Goal: Task Accomplishment & Management: Manage account settings

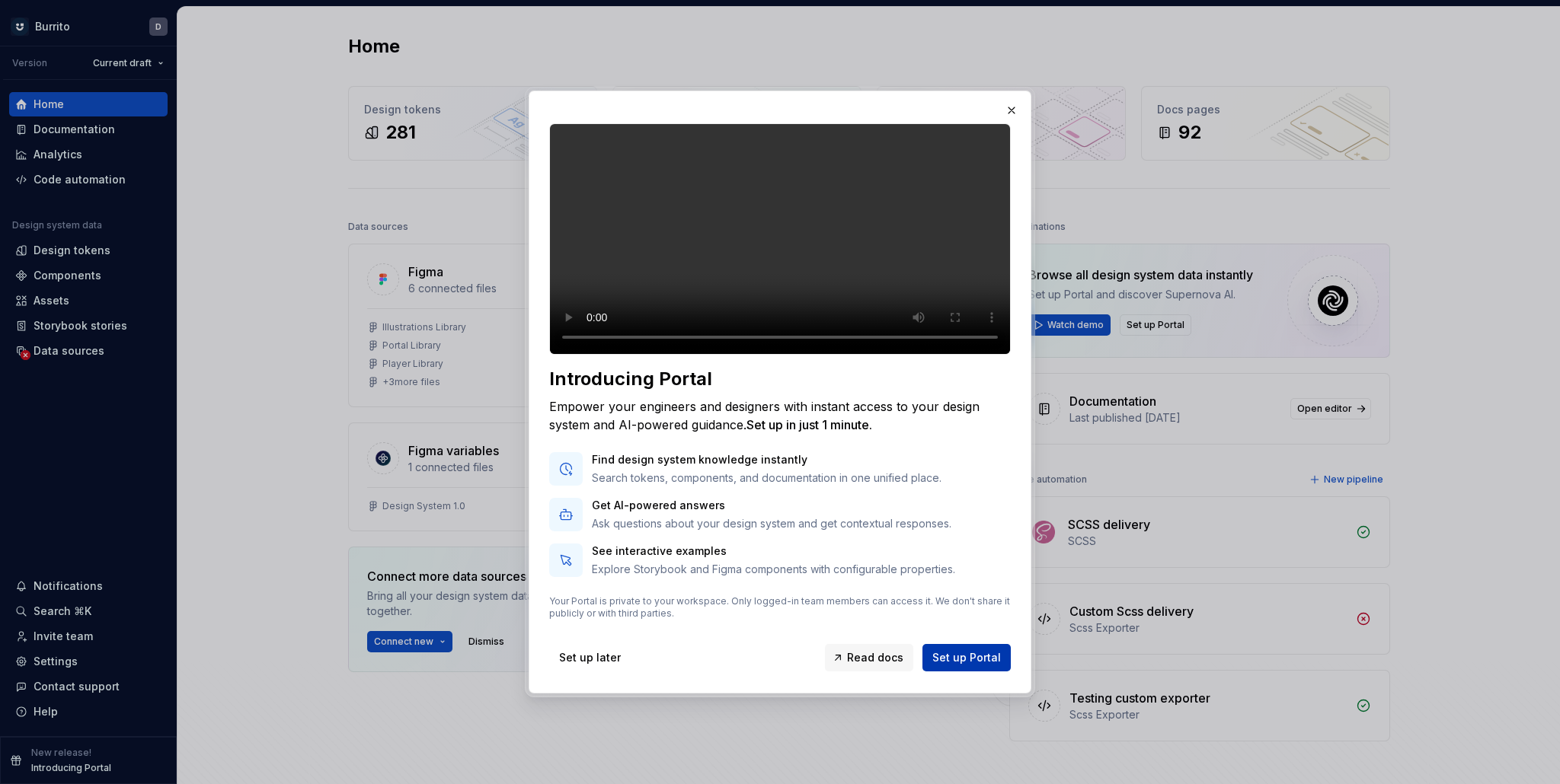
click at [980, 665] on span "Set up Portal" at bounding box center [966, 658] width 69 height 15
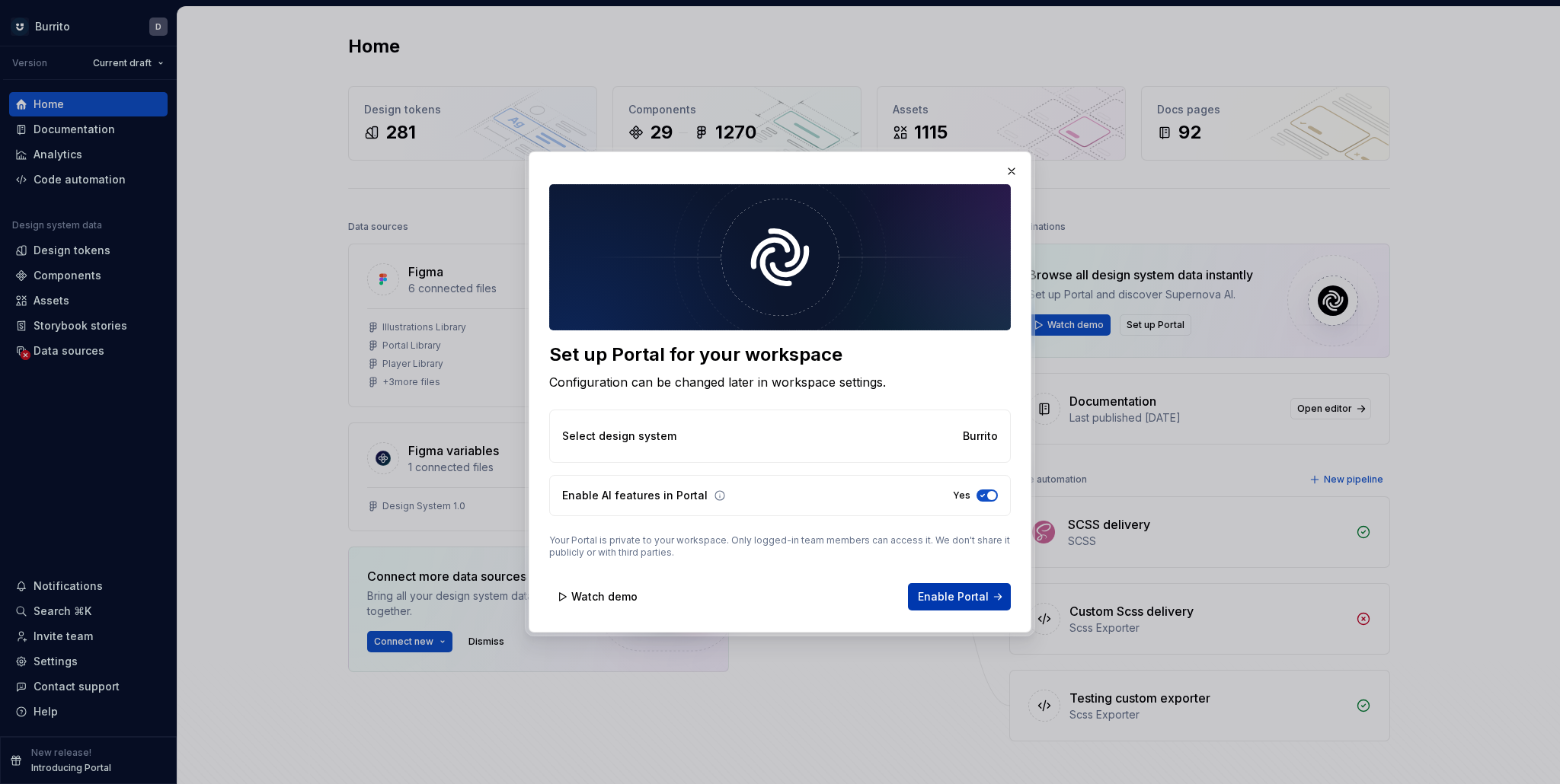
click at [971, 594] on span "Enable Portal" at bounding box center [952, 597] width 71 height 15
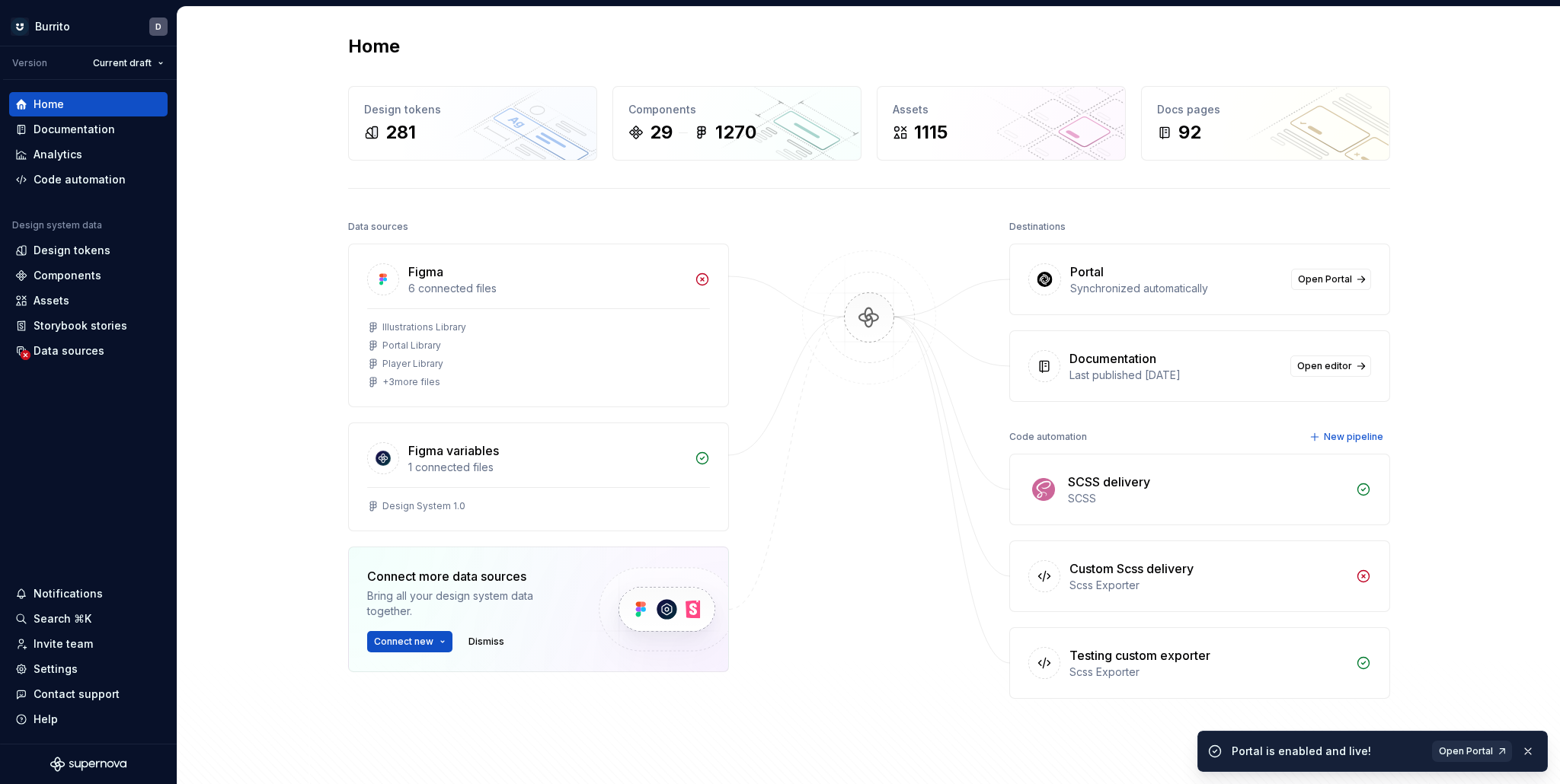
click at [1475, 753] on span "Open Portal" at bounding box center [1466, 751] width 54 height 13
click at [65, 722] on div "Help" at bounding box center [88, 719] width 146 height 15
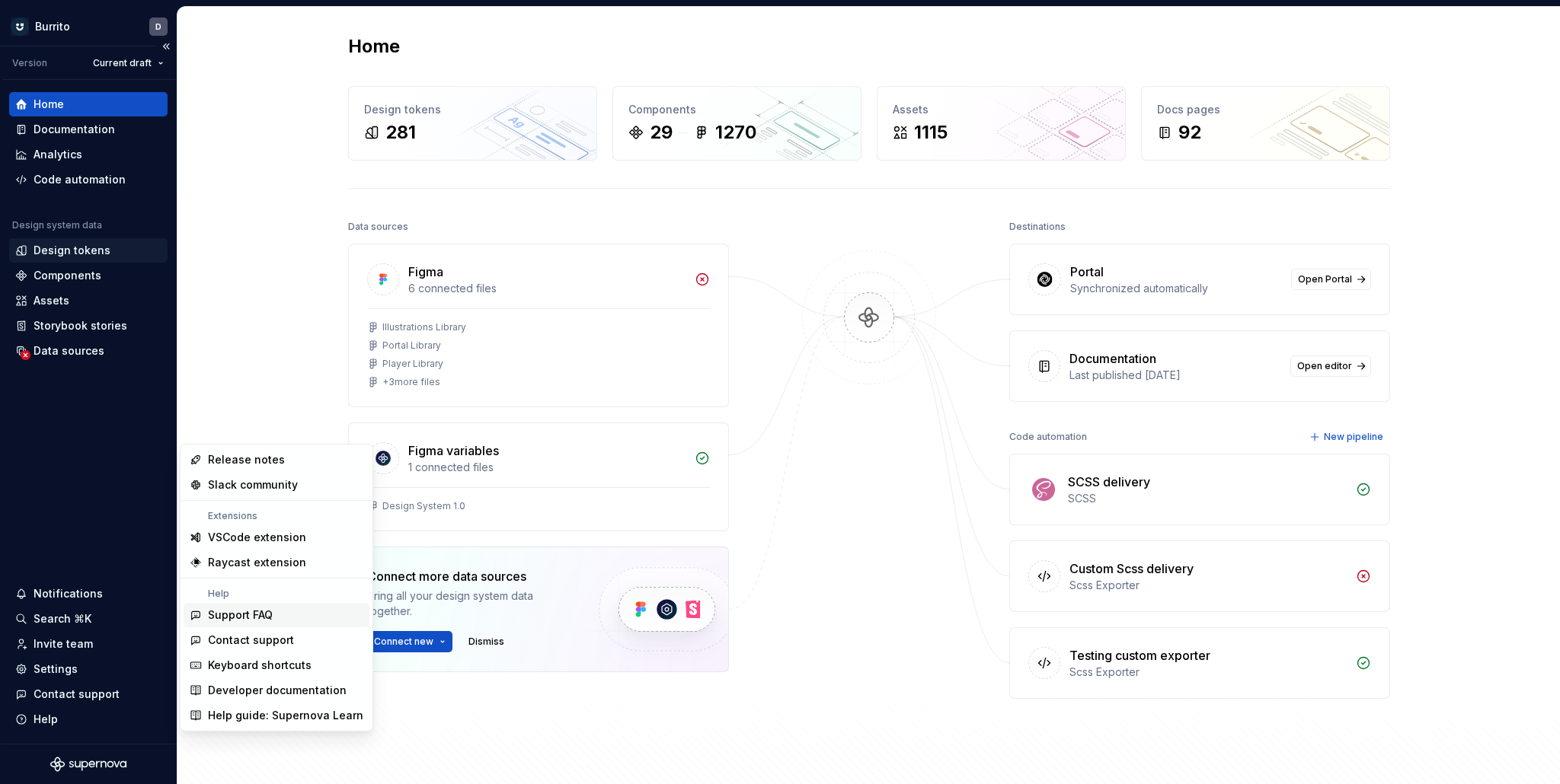
click at [99, 247] on div "Design tokens" at bounding box center [72, 251] width 77 height 15
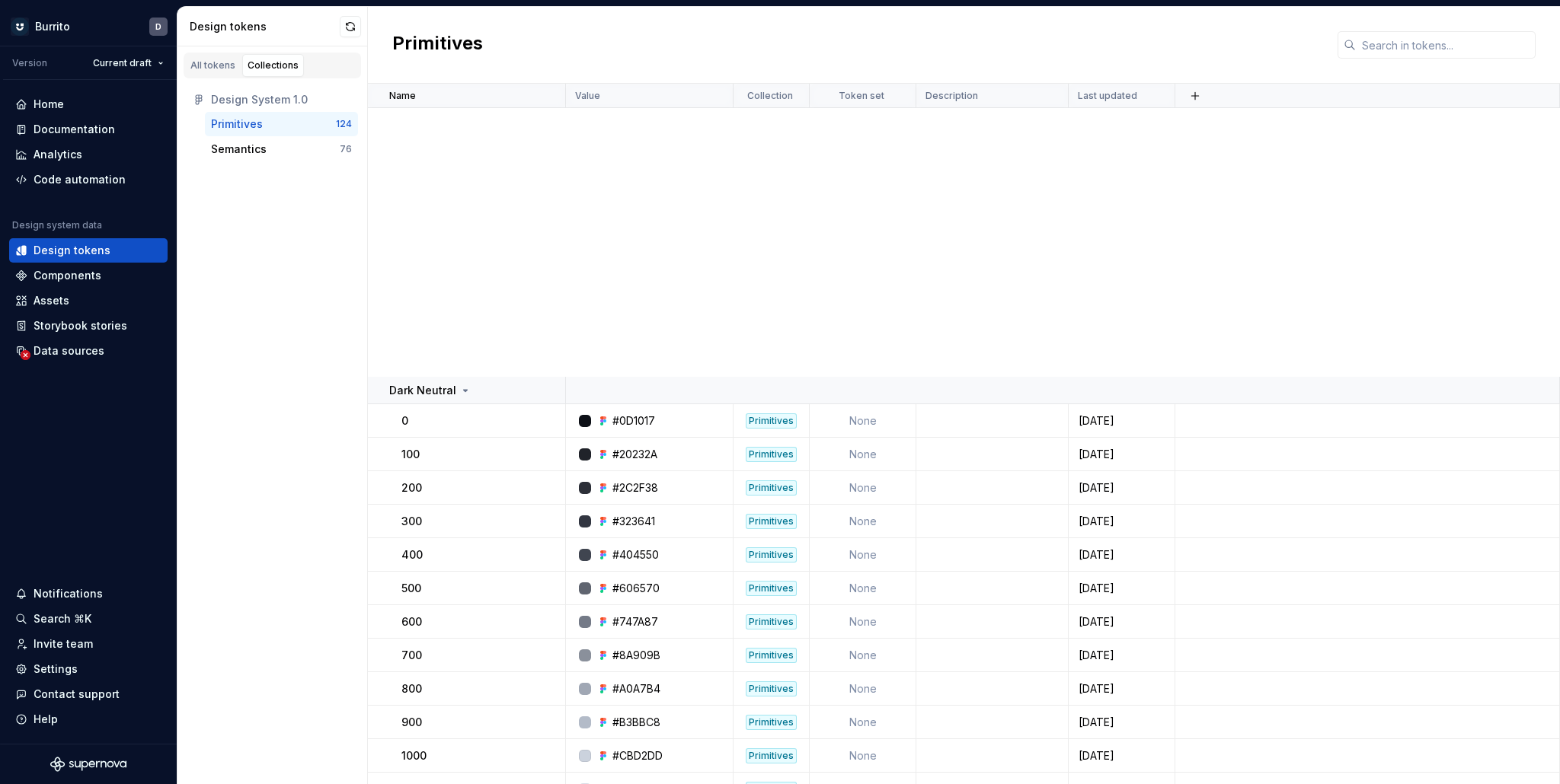
scroll to position [3835, 0]
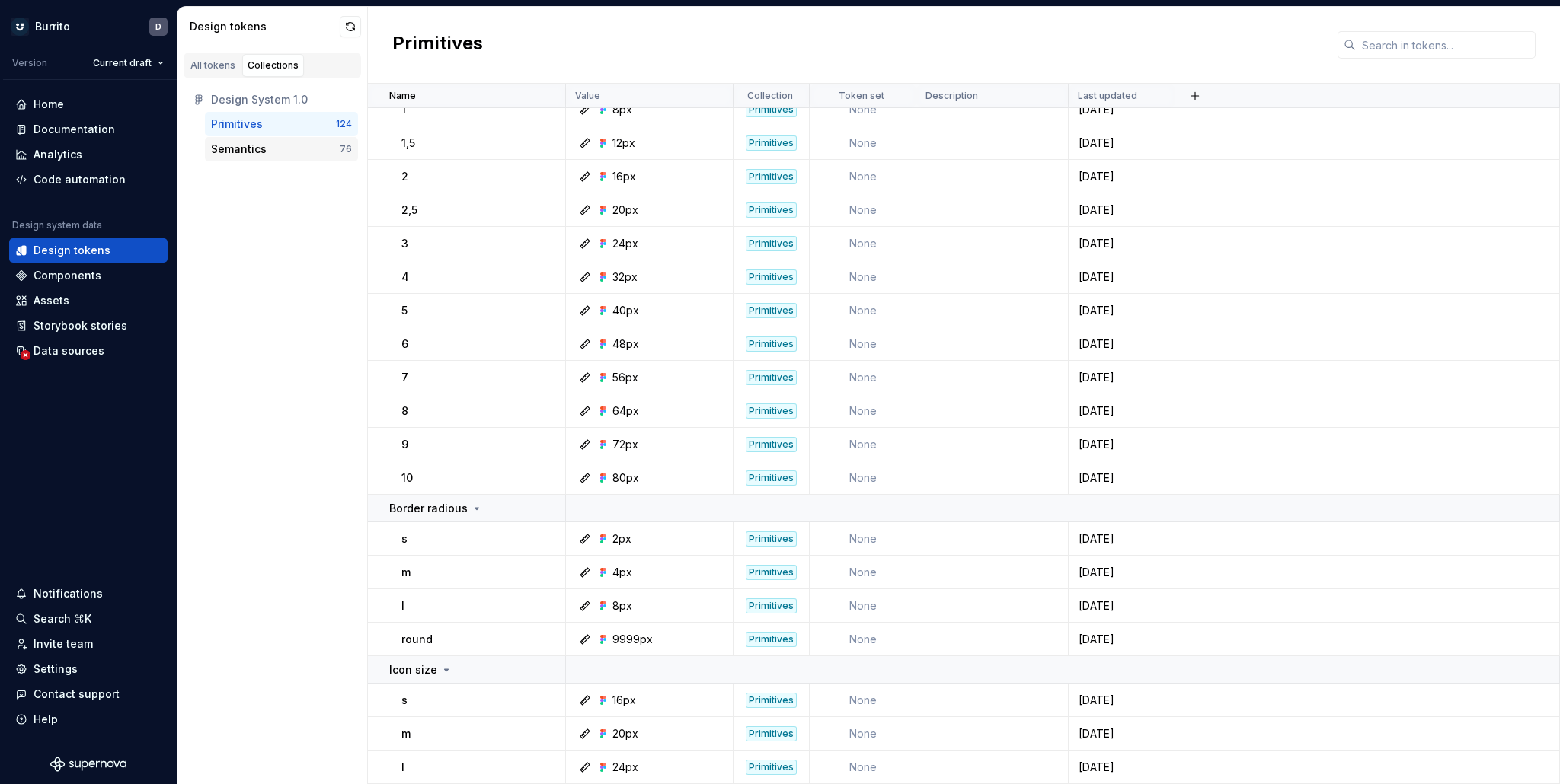
click at [302, 145] on div "Semantics" at bounding box center [274, 150] width 128 height 15
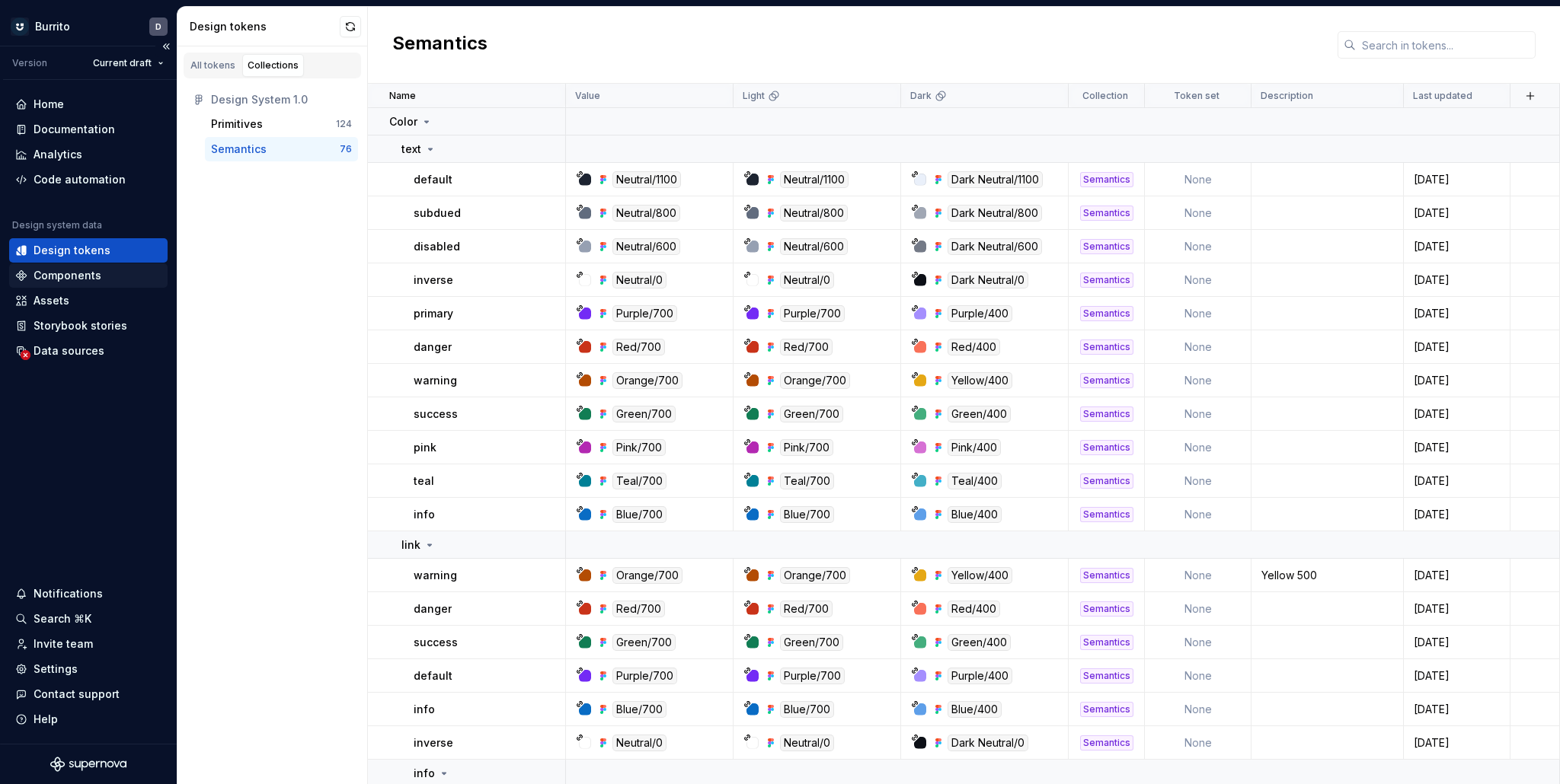
click at [77, 272] on div "Components" at bounding box center [68, 276] width 68 height 15
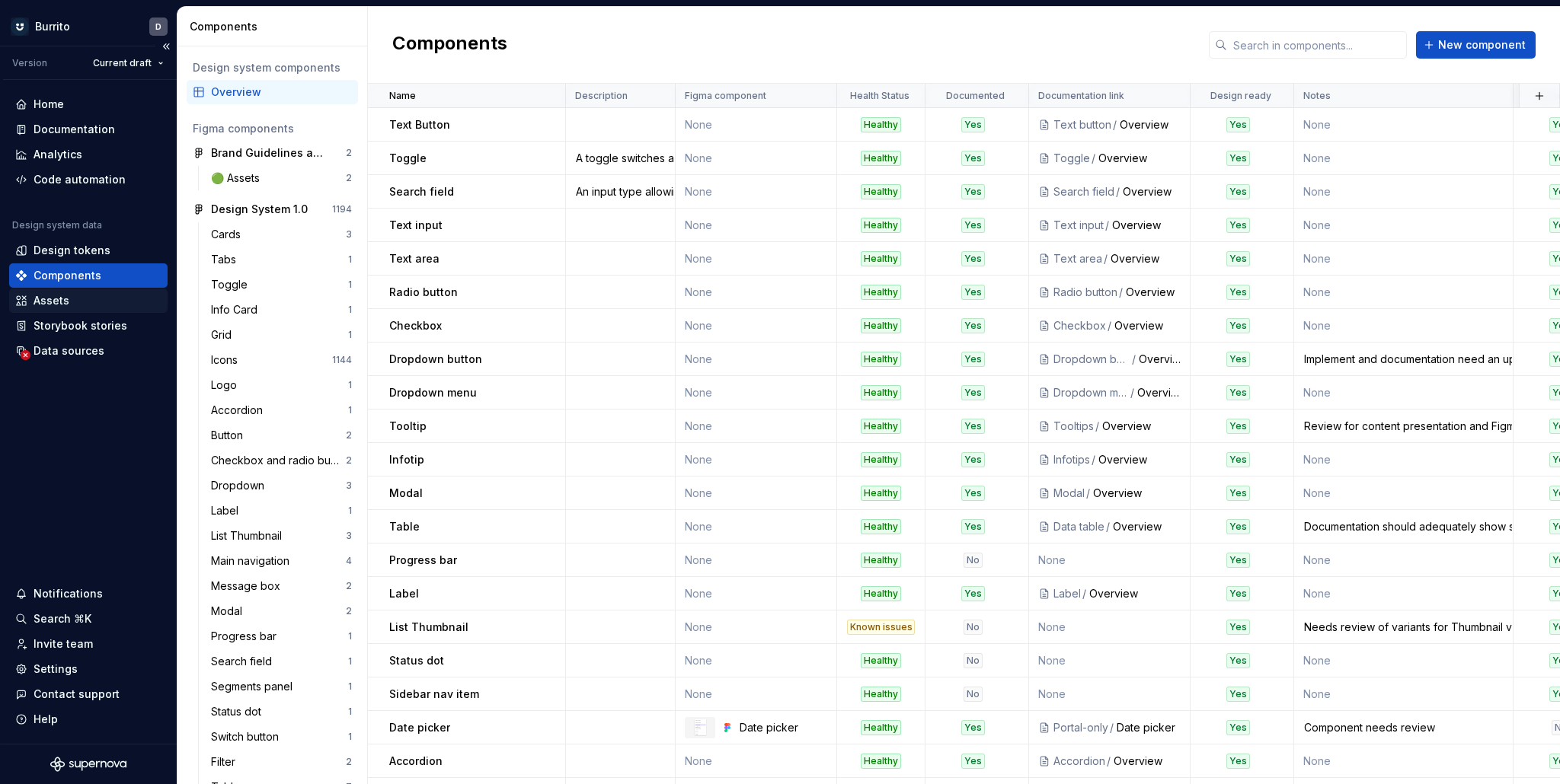
click at [58, 303] on div "Assets" at bounding box center [51, 301] width 36 height 15
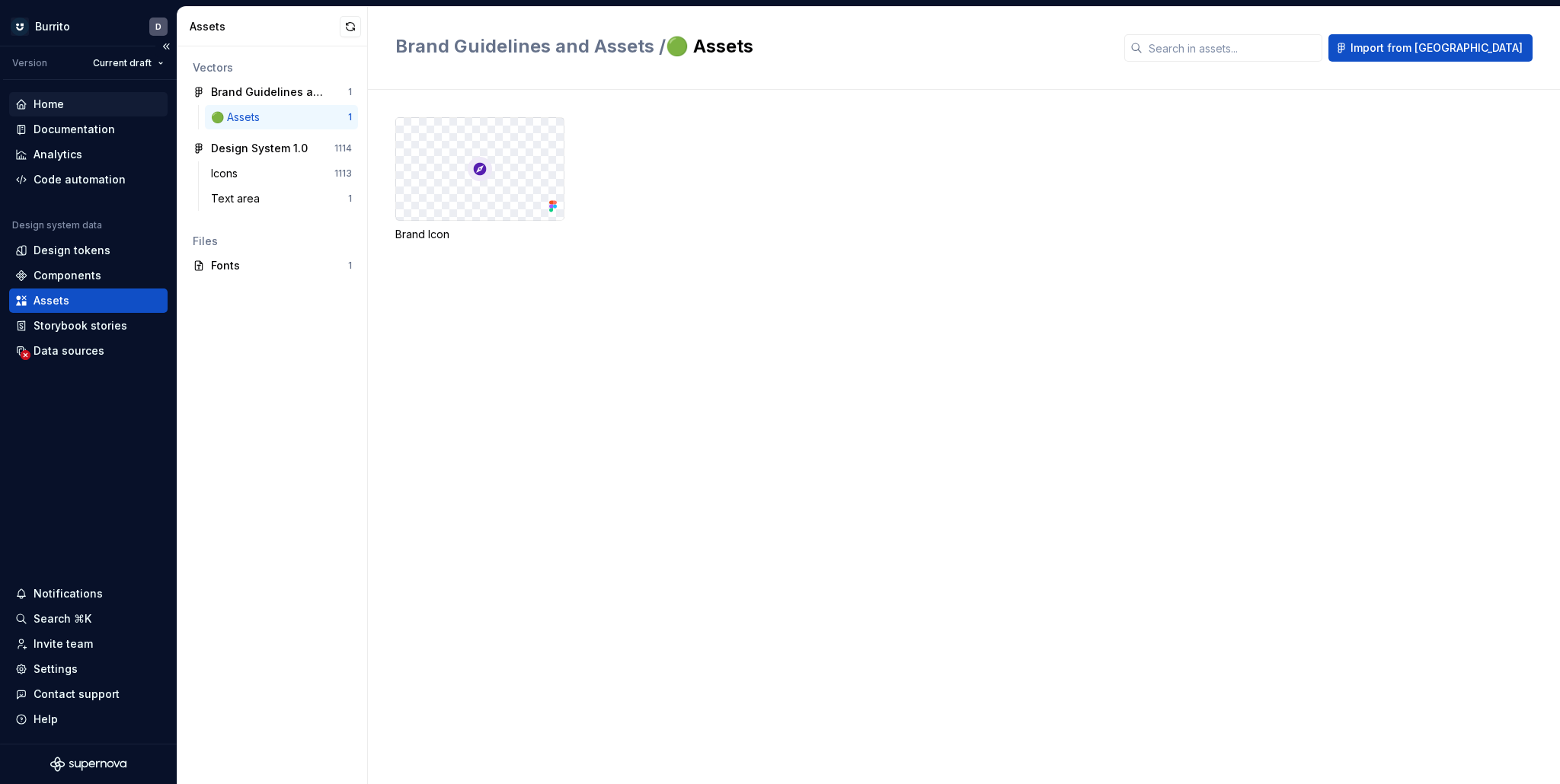
click at [64, 102] on div "Home" at bounding box center [88, 104] width 146 height 15
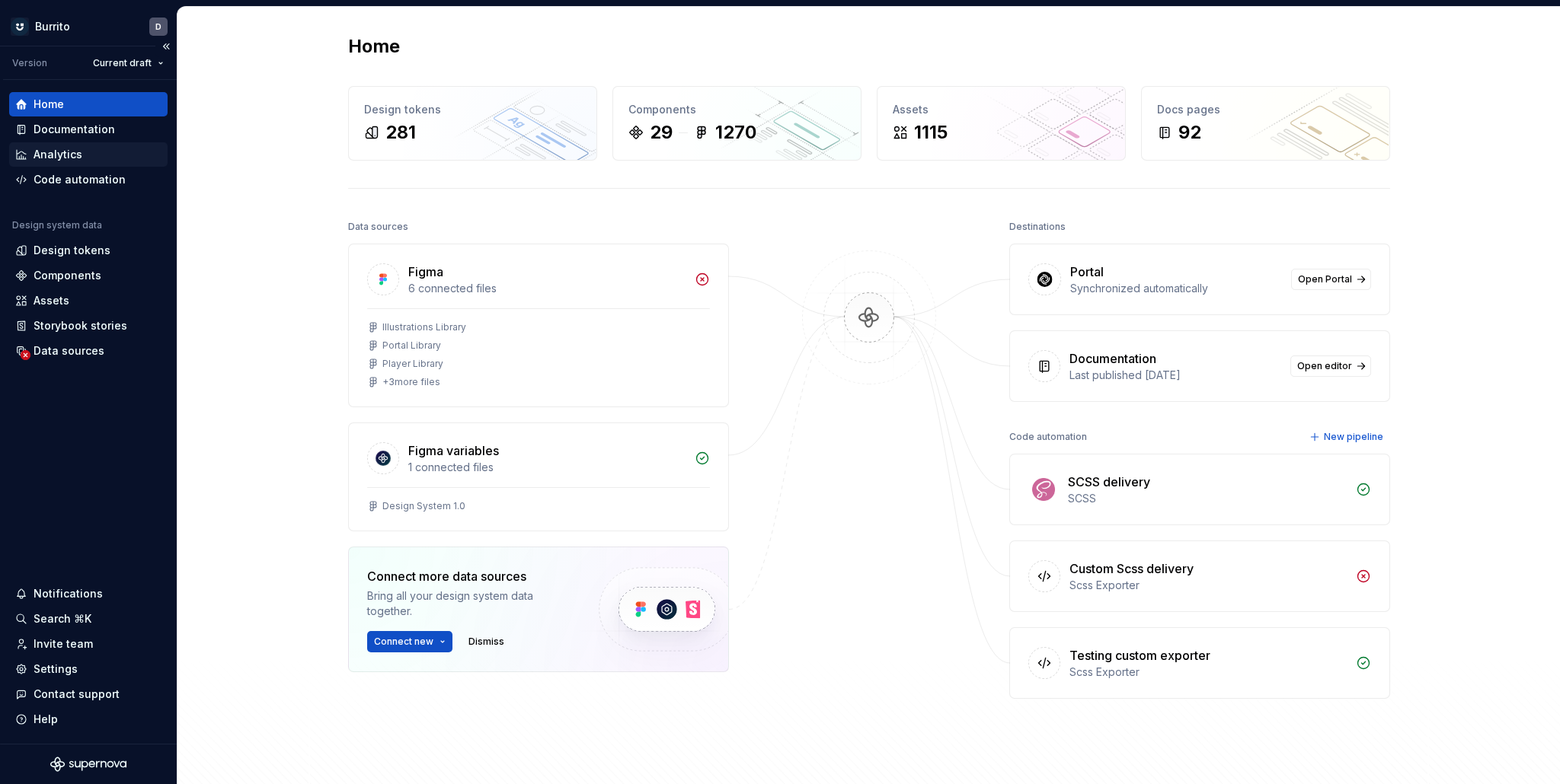
click at [77, 160] on div "Analytics" at bounding box center [58, 154] width 48 height 15
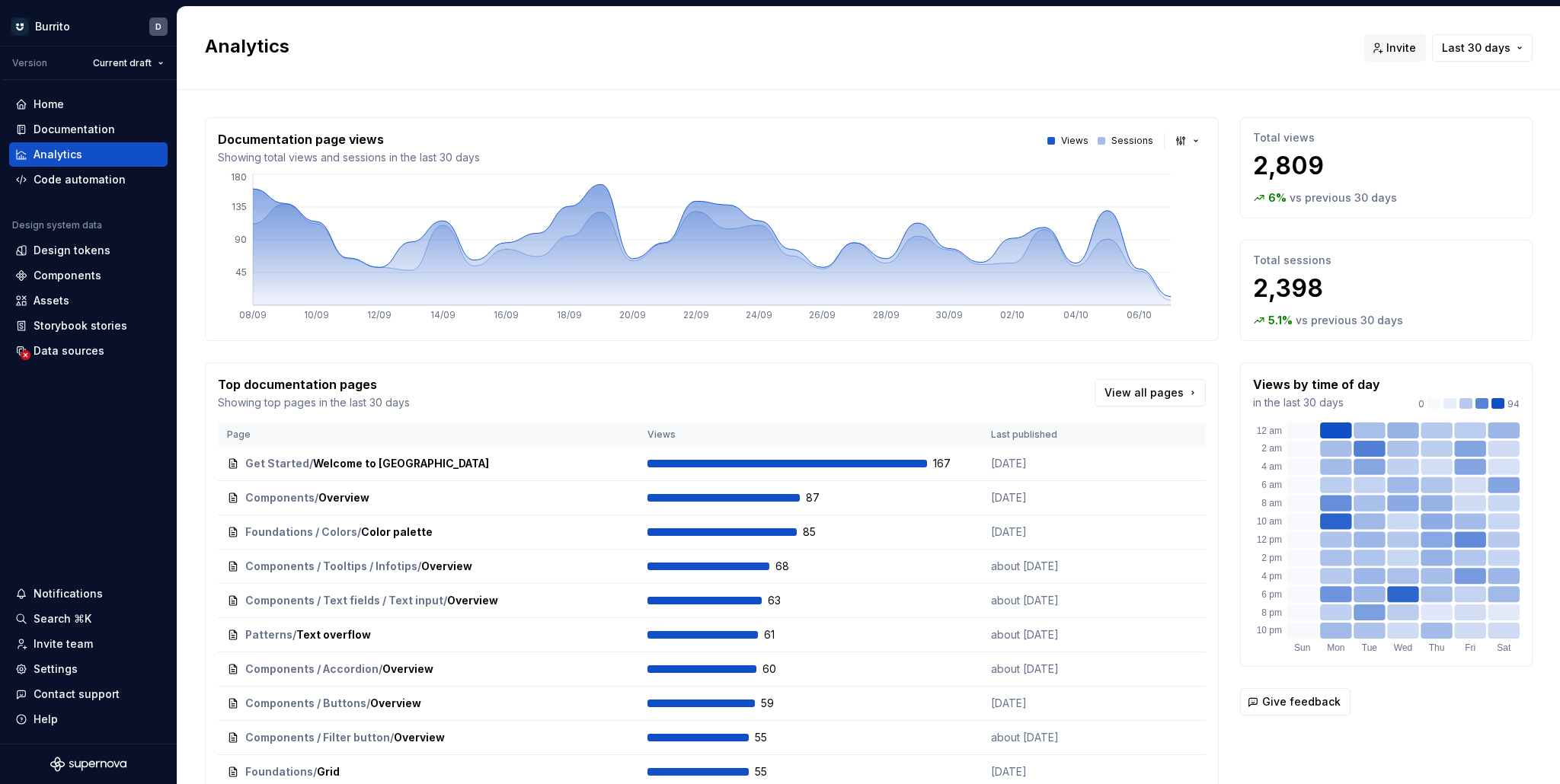
click at [672, 433] on th "Views" at bounding box center [810, 434] width 344 height 24
drag, startPoint x: 997, startPoint y: 431, endPoint x: 521, endPoint y: 420, distance: 476.1
click at [997, 431] on th "Last published" at bounding box center [1048, 434] width 132 height 24
click at [293, 434] on th "Page" at bounding box center [428, 434] width 420 height 24
click at [49, 129] on div "Documentation" at bounding box center [74, 129] width 81 height 15
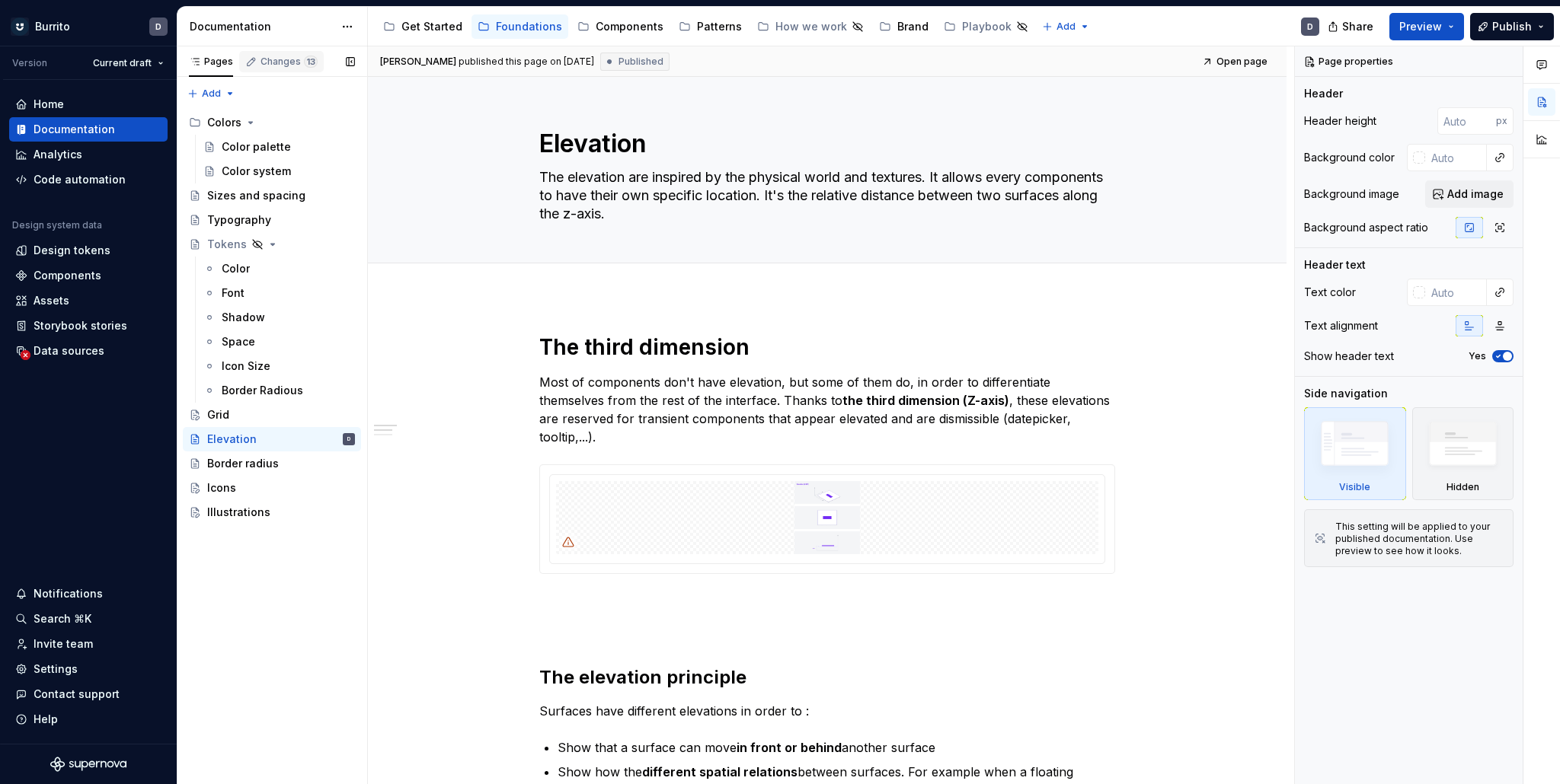
click at [279, 70] on div "Changes 13" at bounding box center [282, 62] width 85 height 21
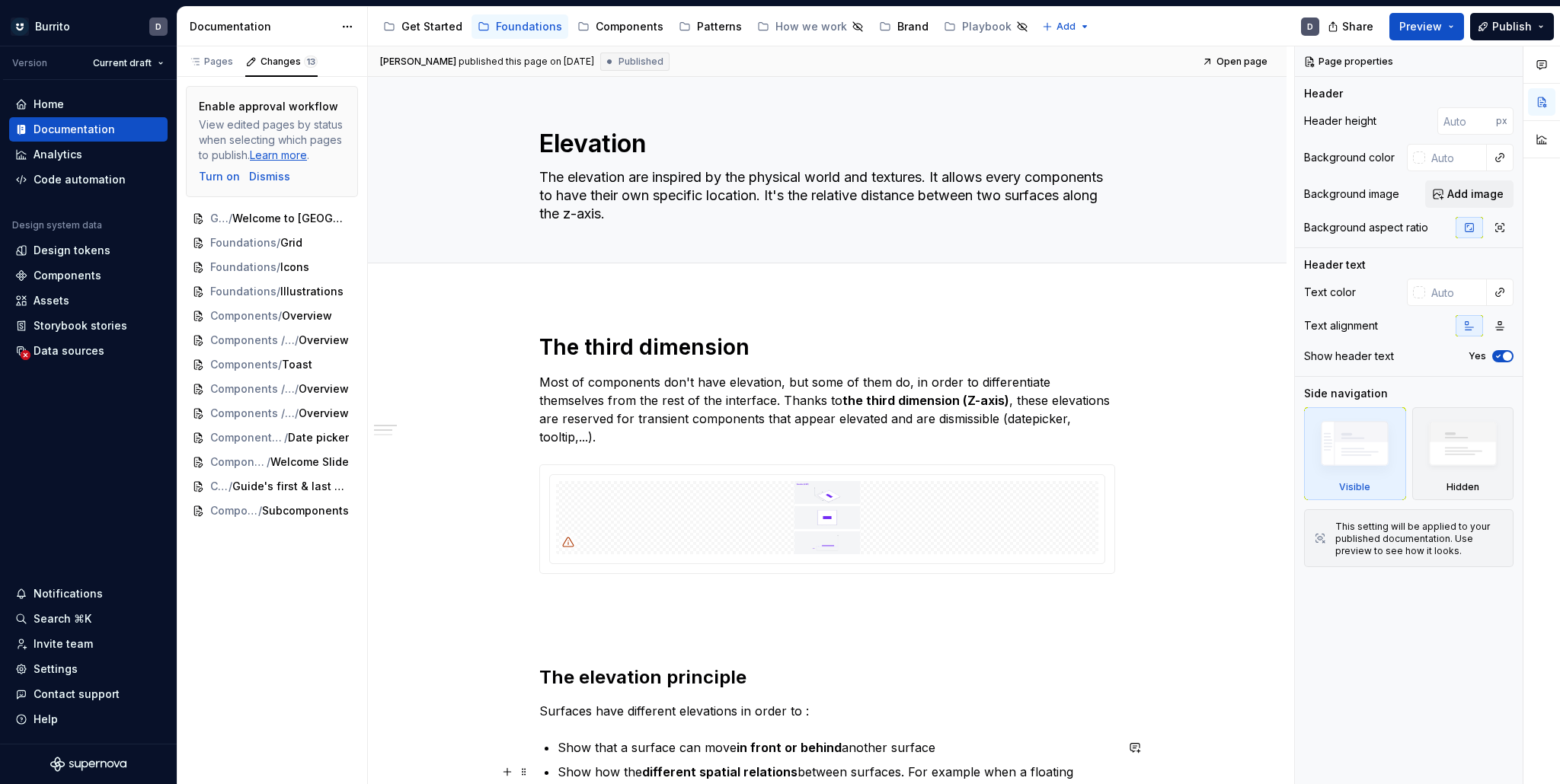
type textarea "*"
click at [67, 356] on div "Data sources" at bounding box center [69, 351] width 71 height 15
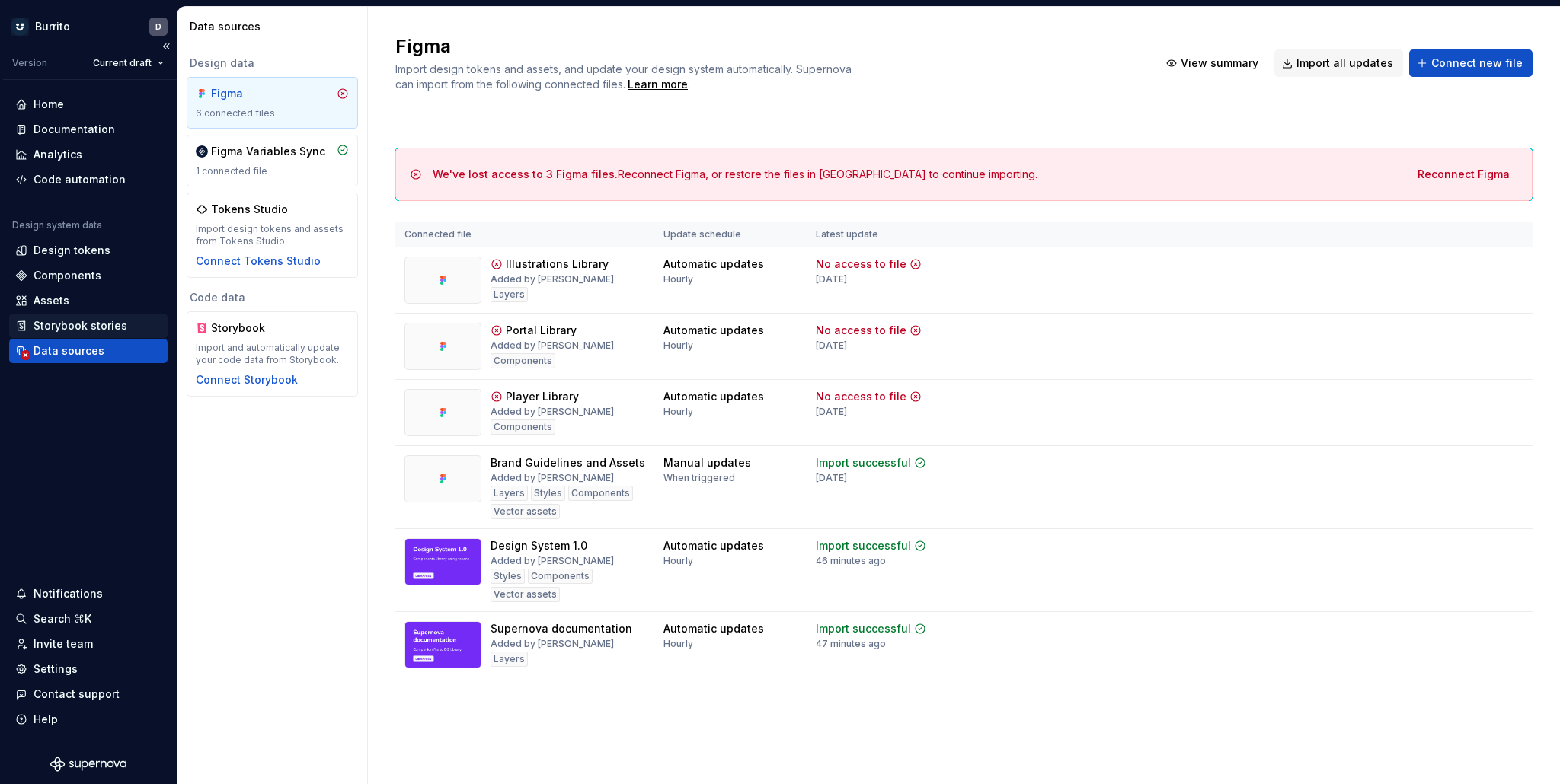
click at [66, 322] on div "Storybook stories" at bounding box center [80, 326] width 94 height 15
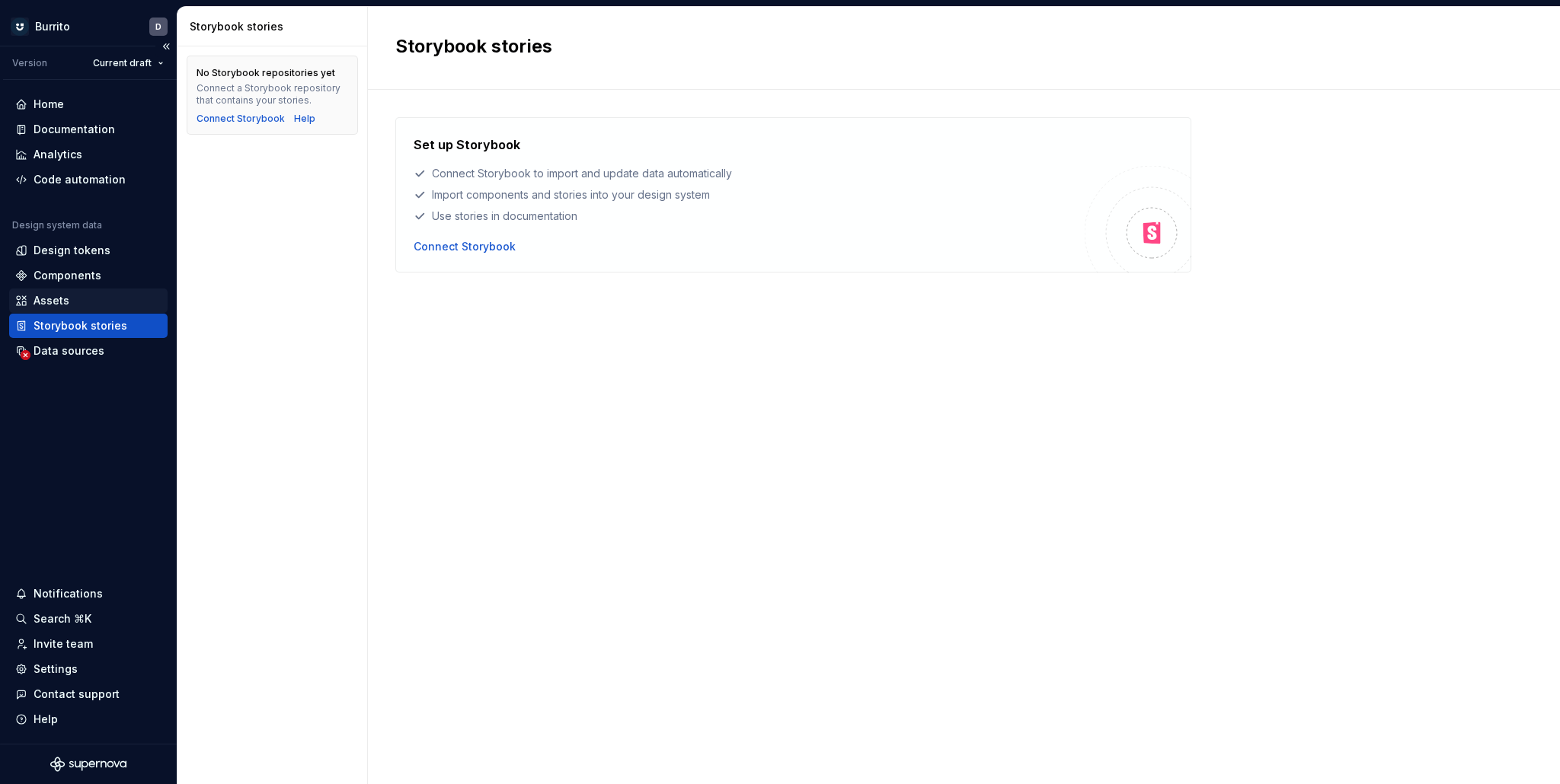
click at [65, 303] on div "Assets" at bounding box center [51, 301] width 36 height 15
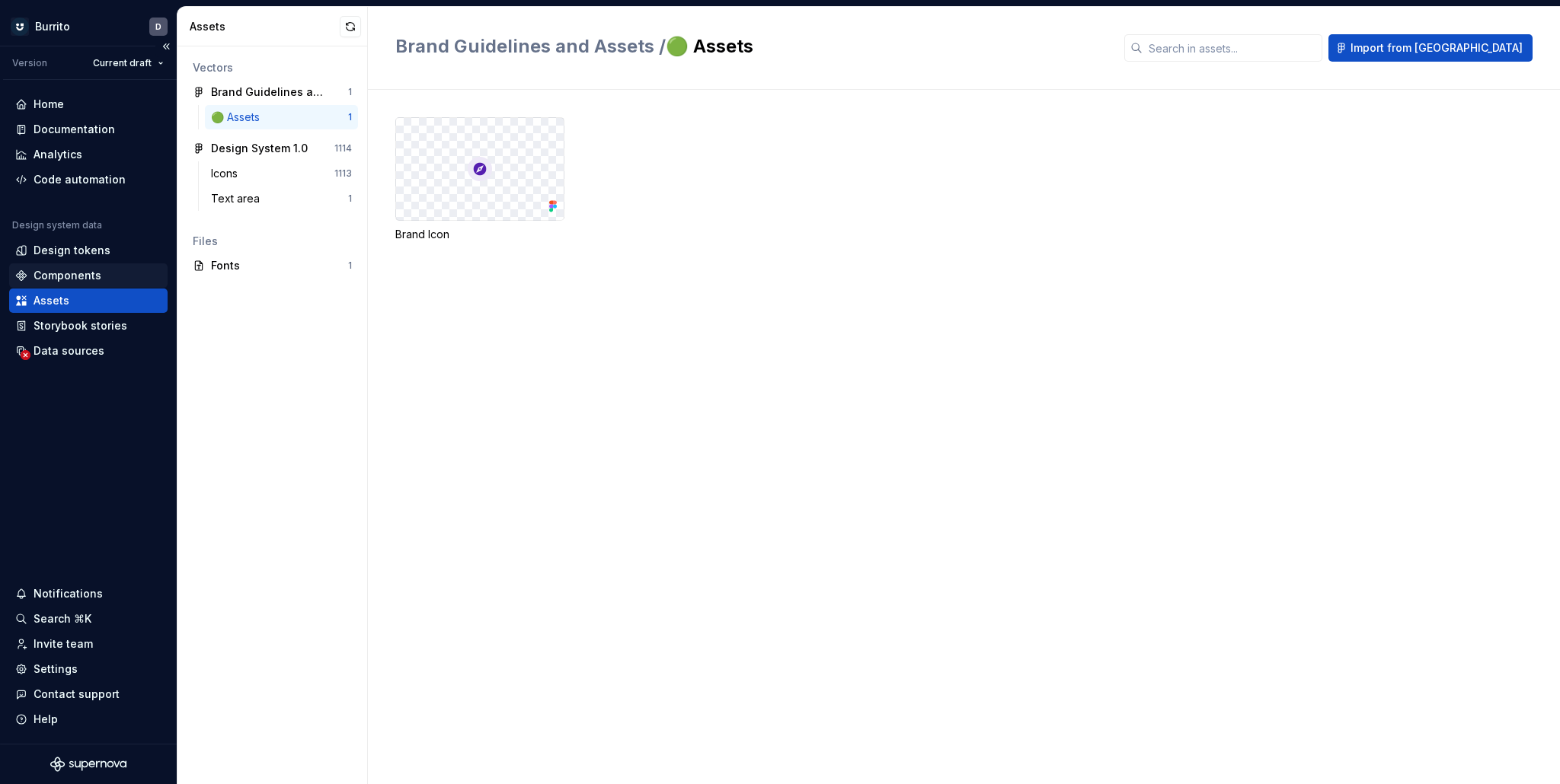
click at [68, 279] on div "Components" at bounding box center [68, 276] width 68 height 15
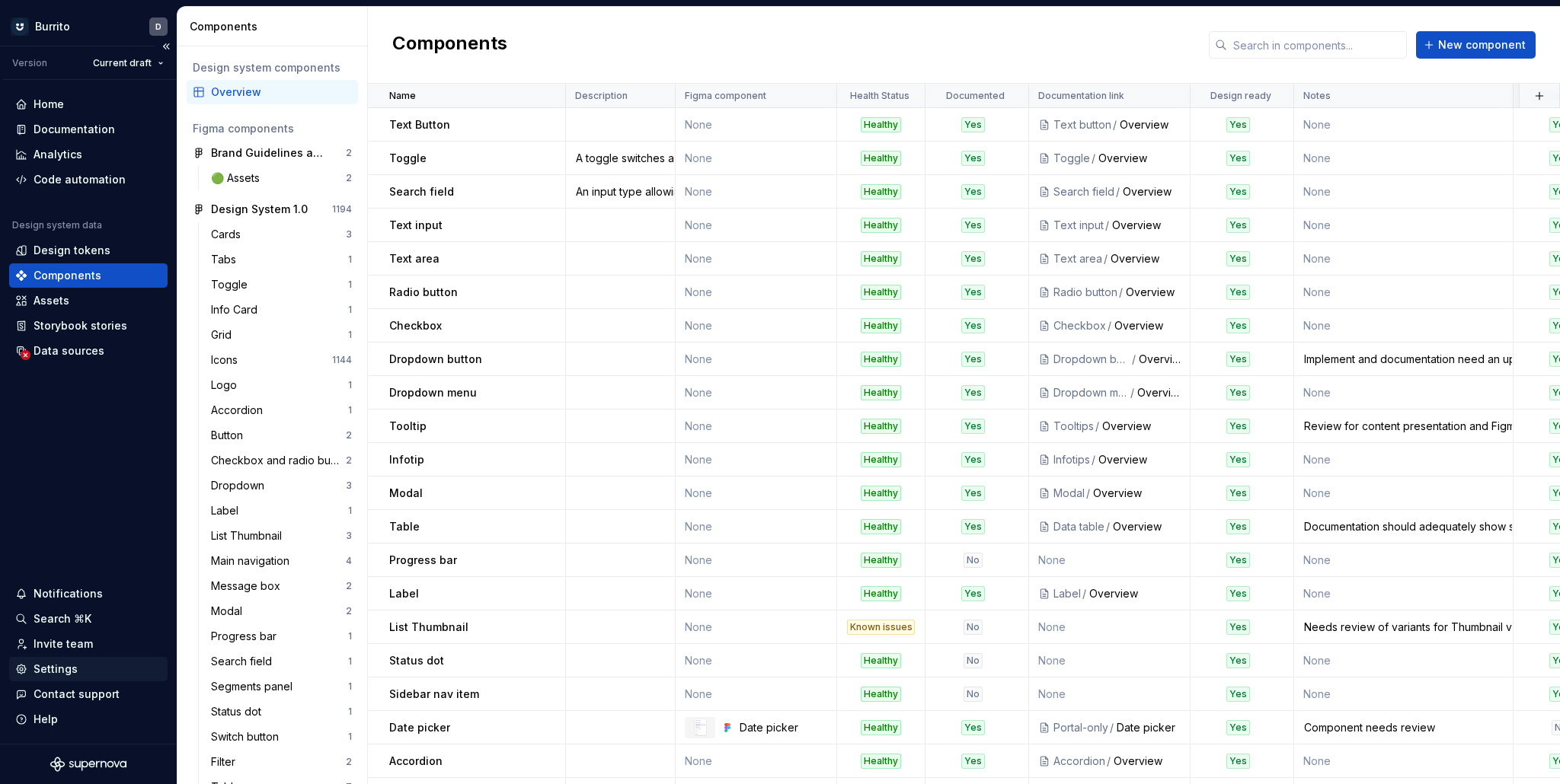
click at [86, 663] on div "Settings" at bounding box center [88, 669] width 146 height 15
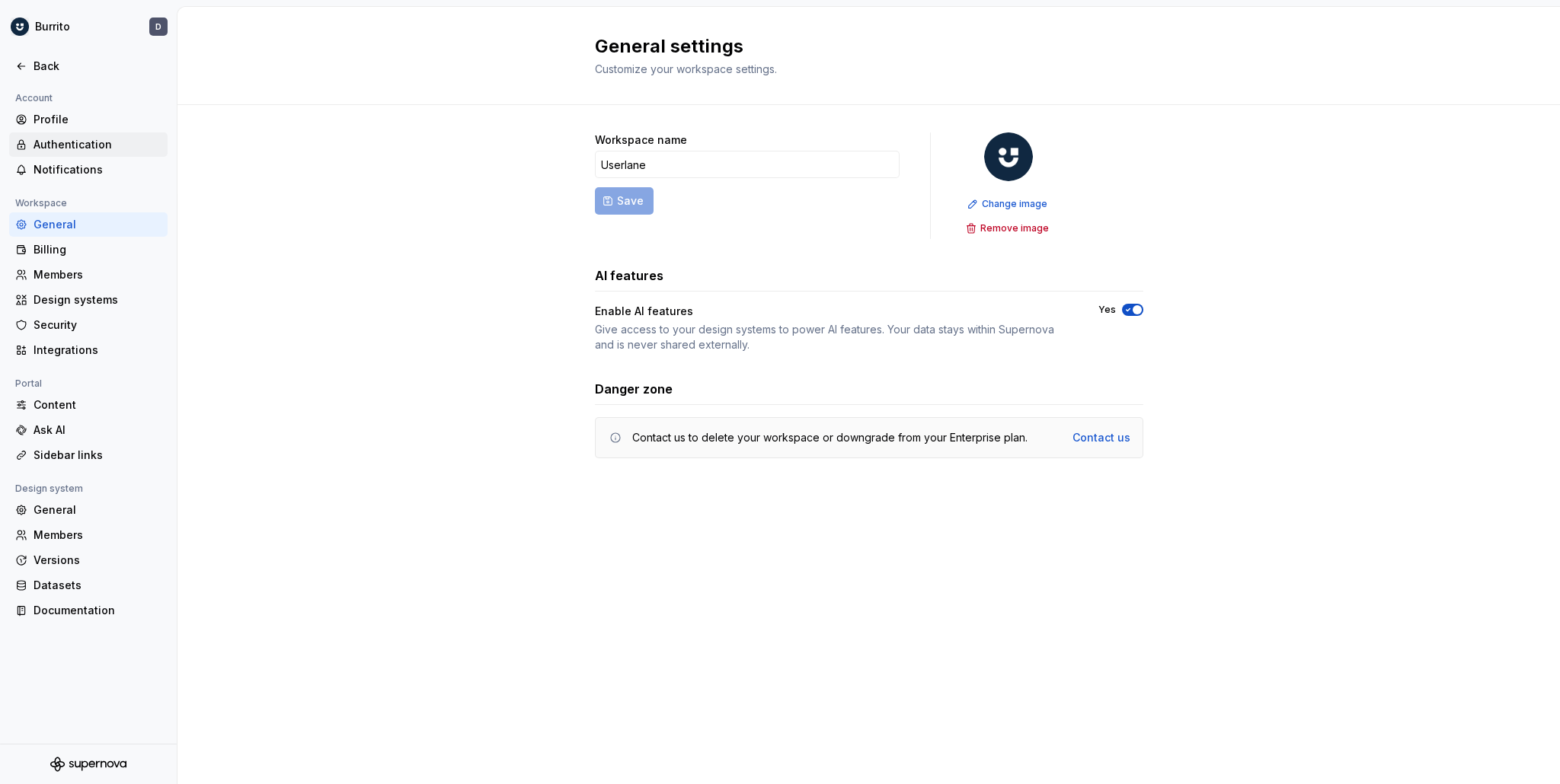
click at [51, 138] on div "Authentication" at bounding box center [98, 145] width 128 height 15
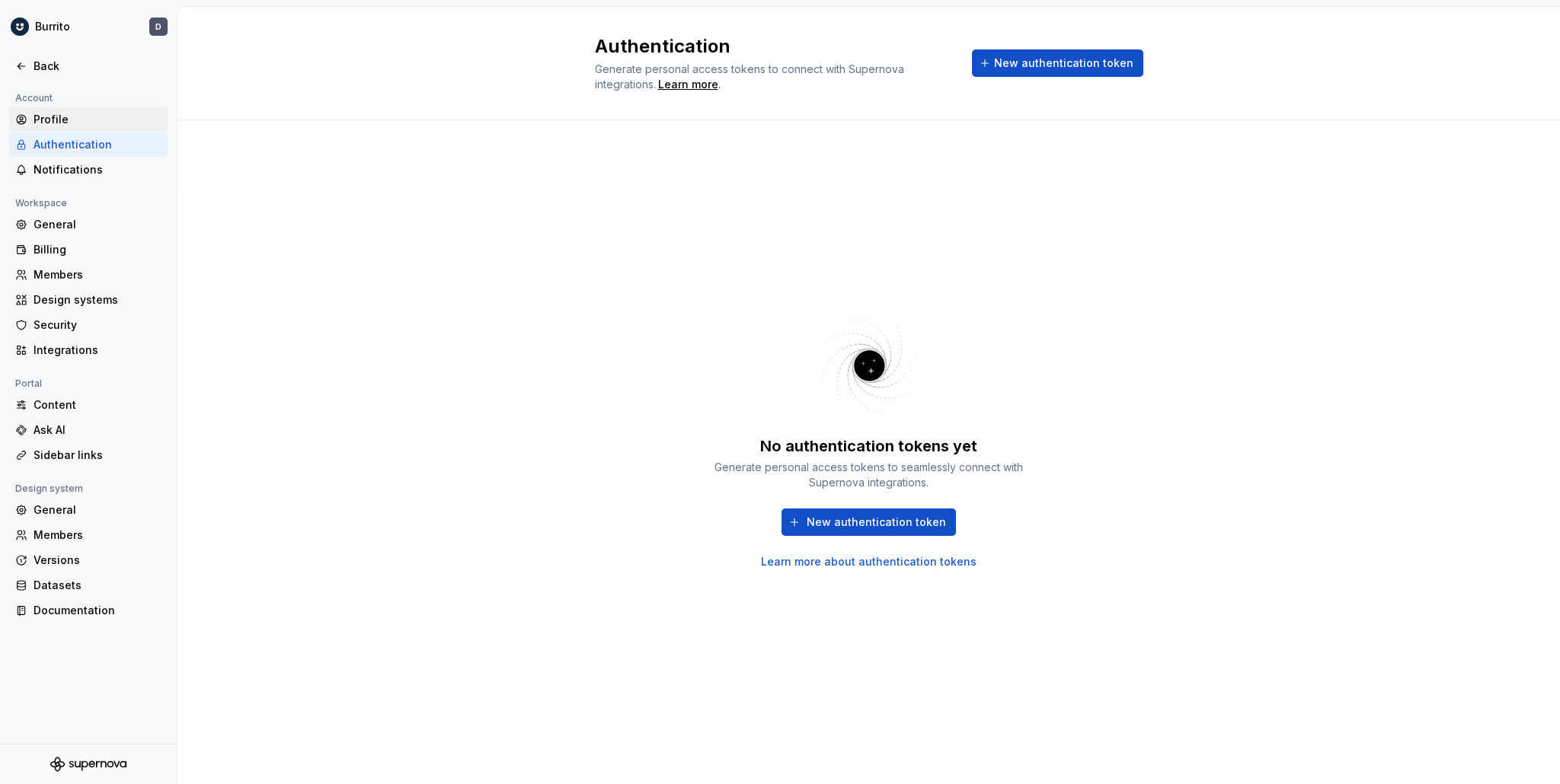
click at [53, 120] on div "Profile" at bounding box center [98, 120] width 128 height 15
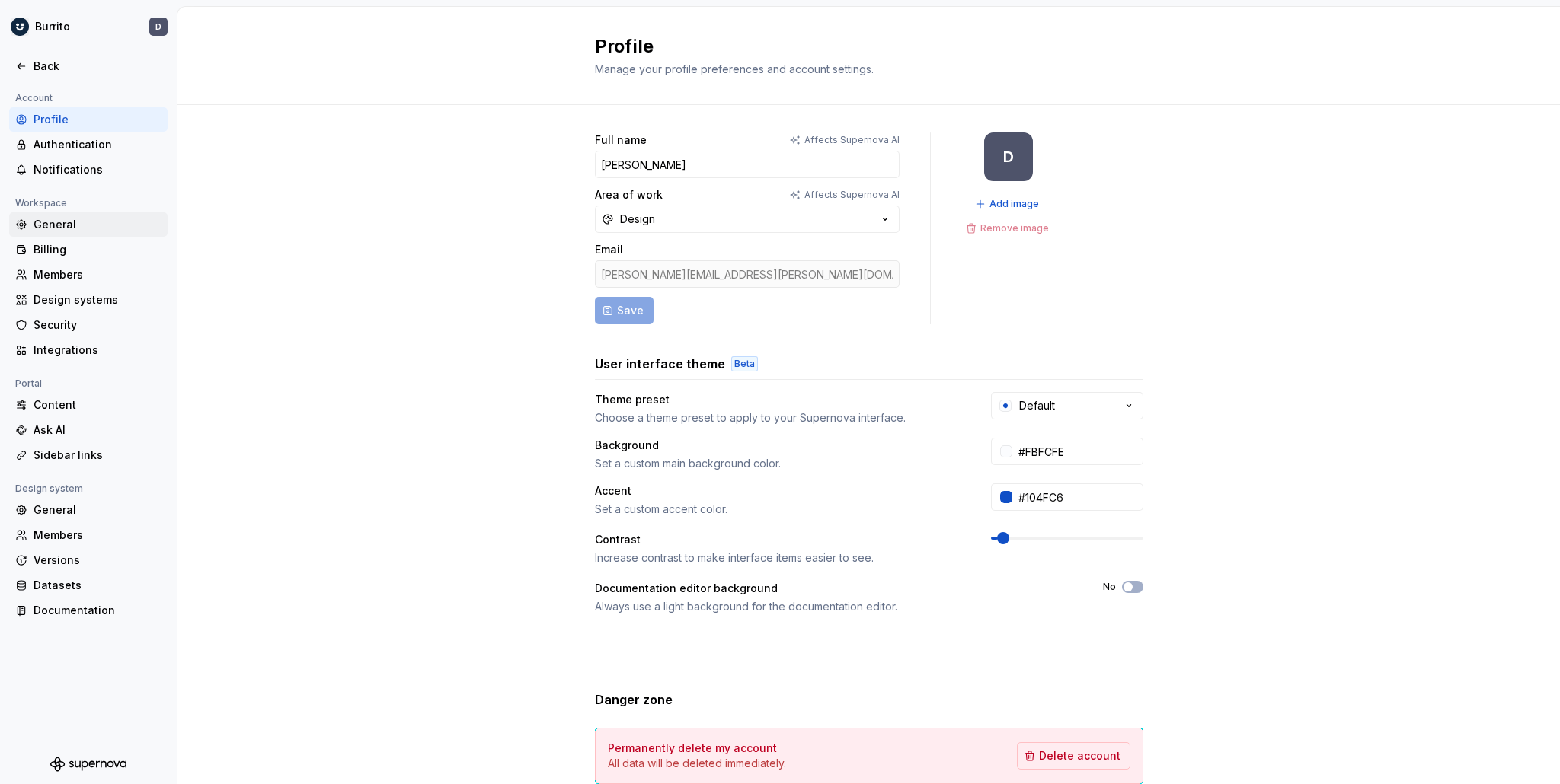
click at [76, 221] on div "General" at bounding box center [98, 225] width 128 height 15
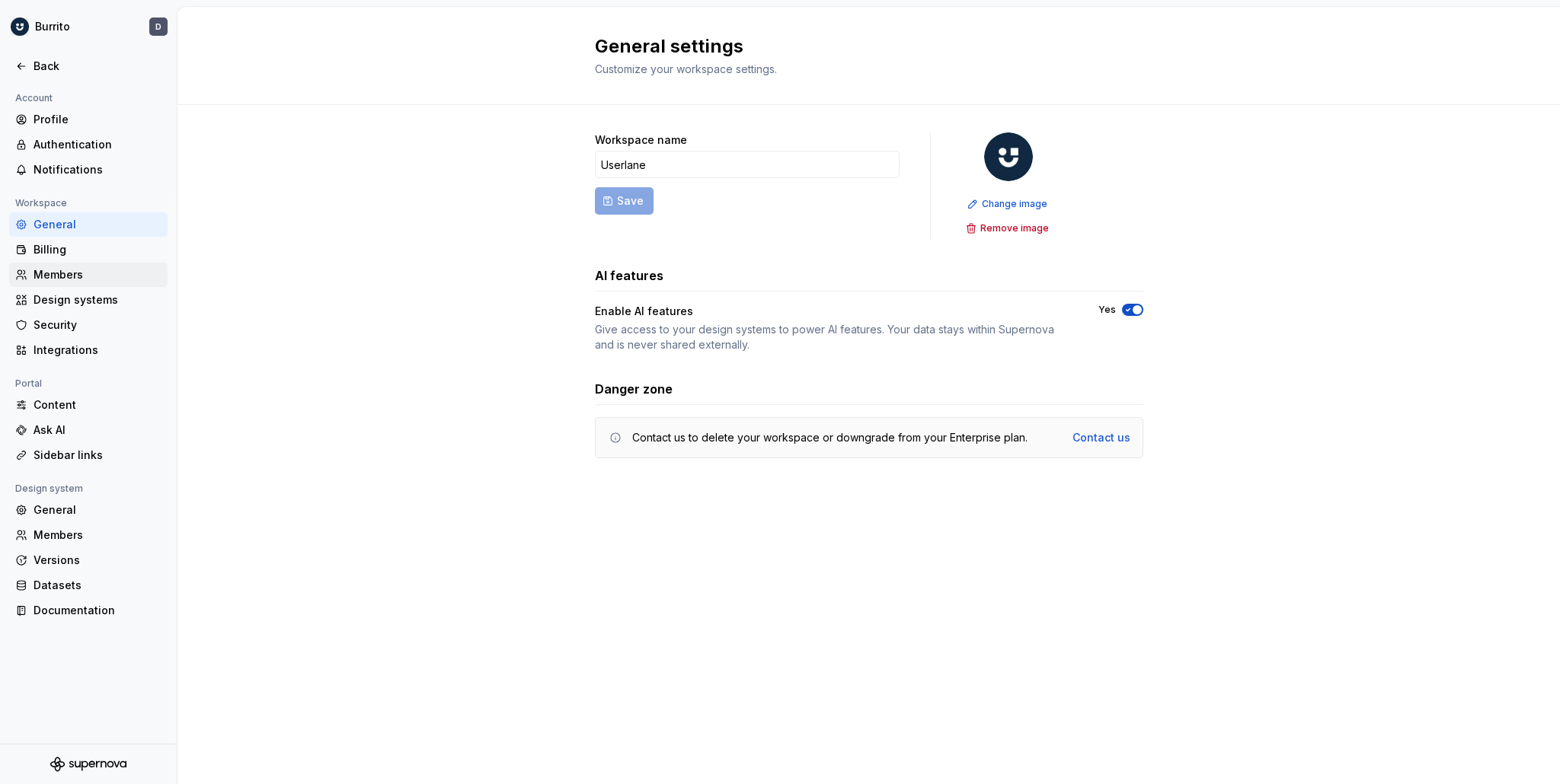
click at [64, 276] on div "Members" at bounding box center [98, 275] width 128 height 15
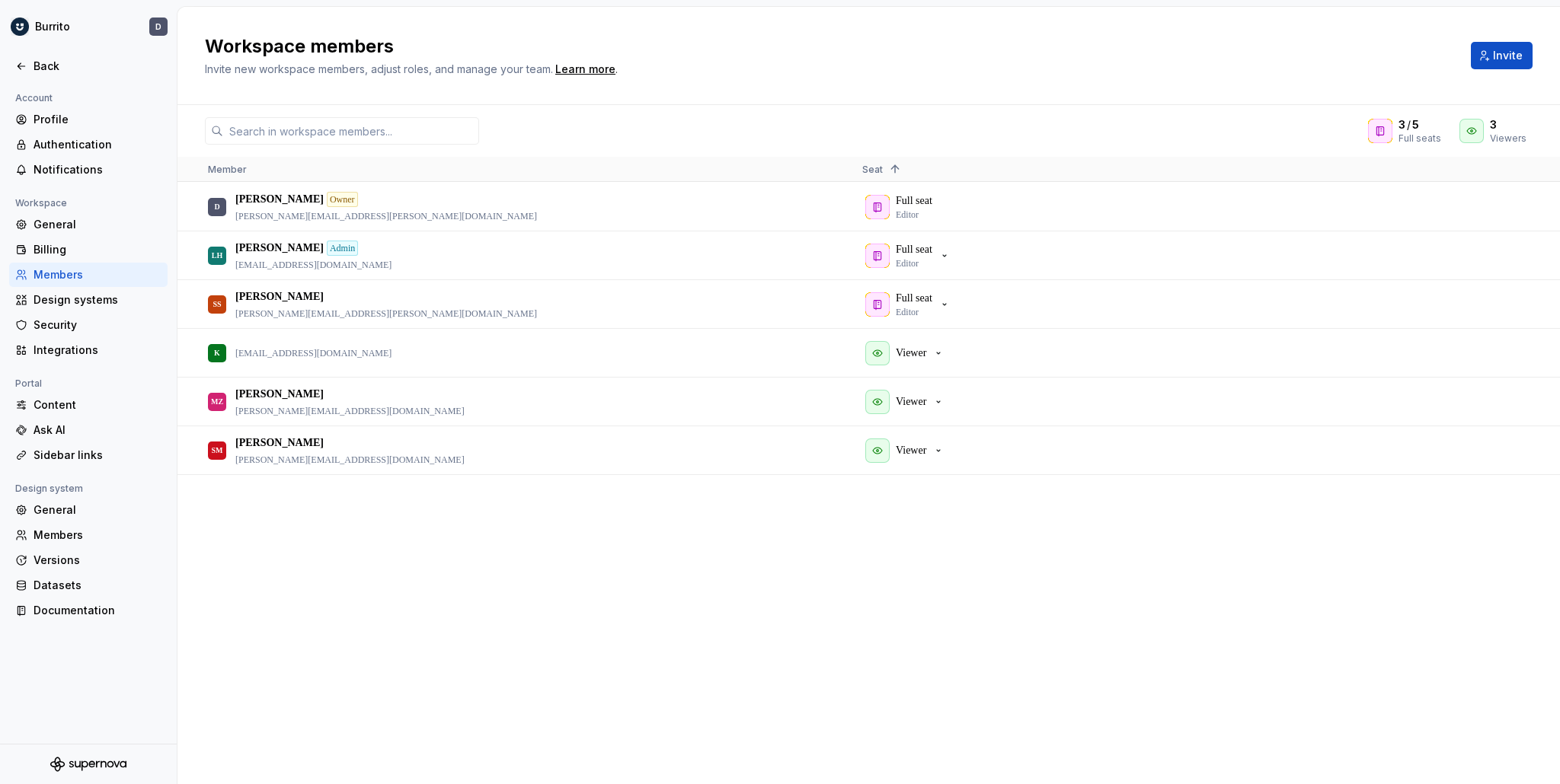
click at [886, 167] on span at bounding box center [892, 169] width 18 height 13
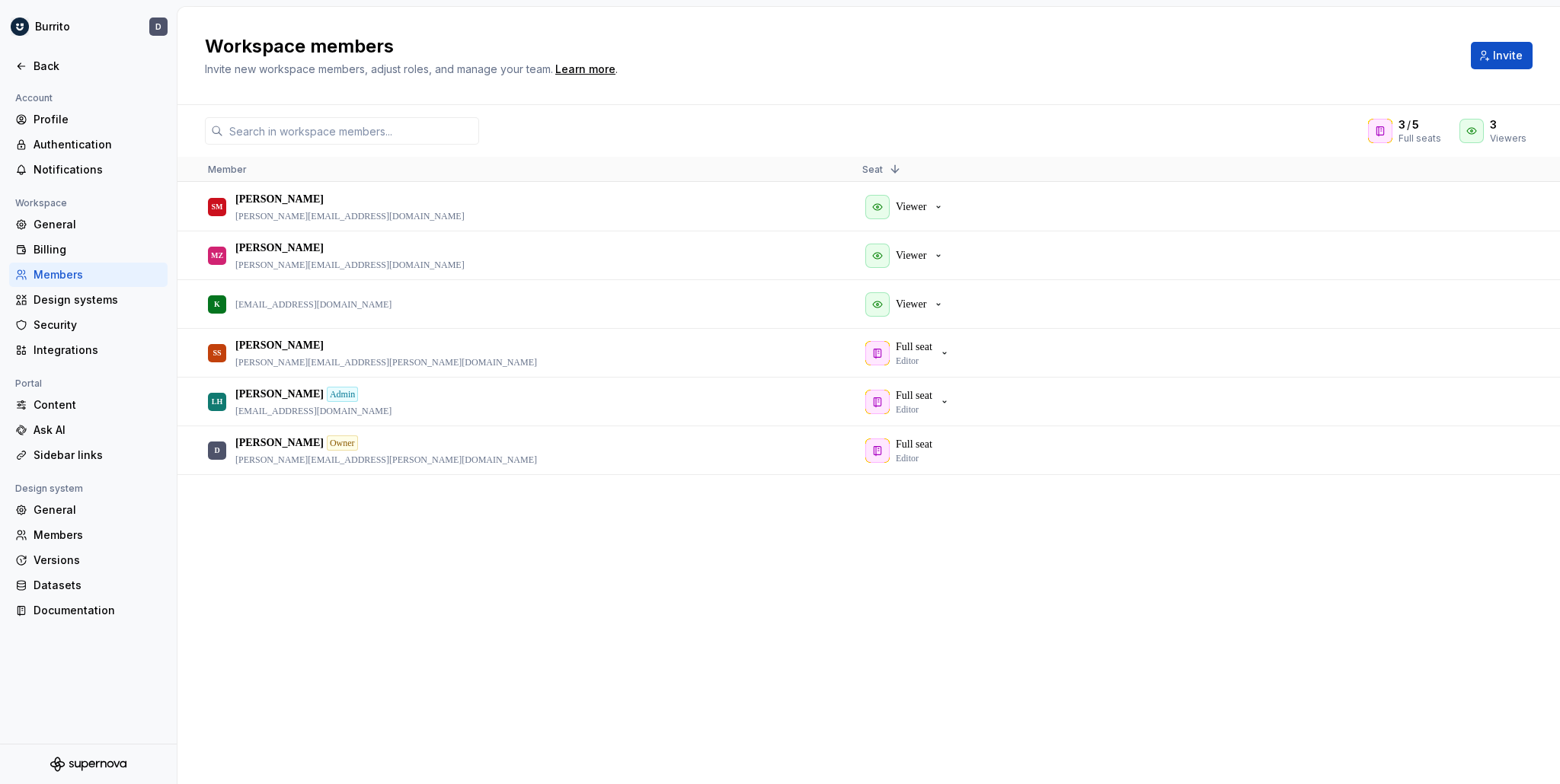
click at [889, 168] on span at bounding box center [894, 169] width 13 height 13
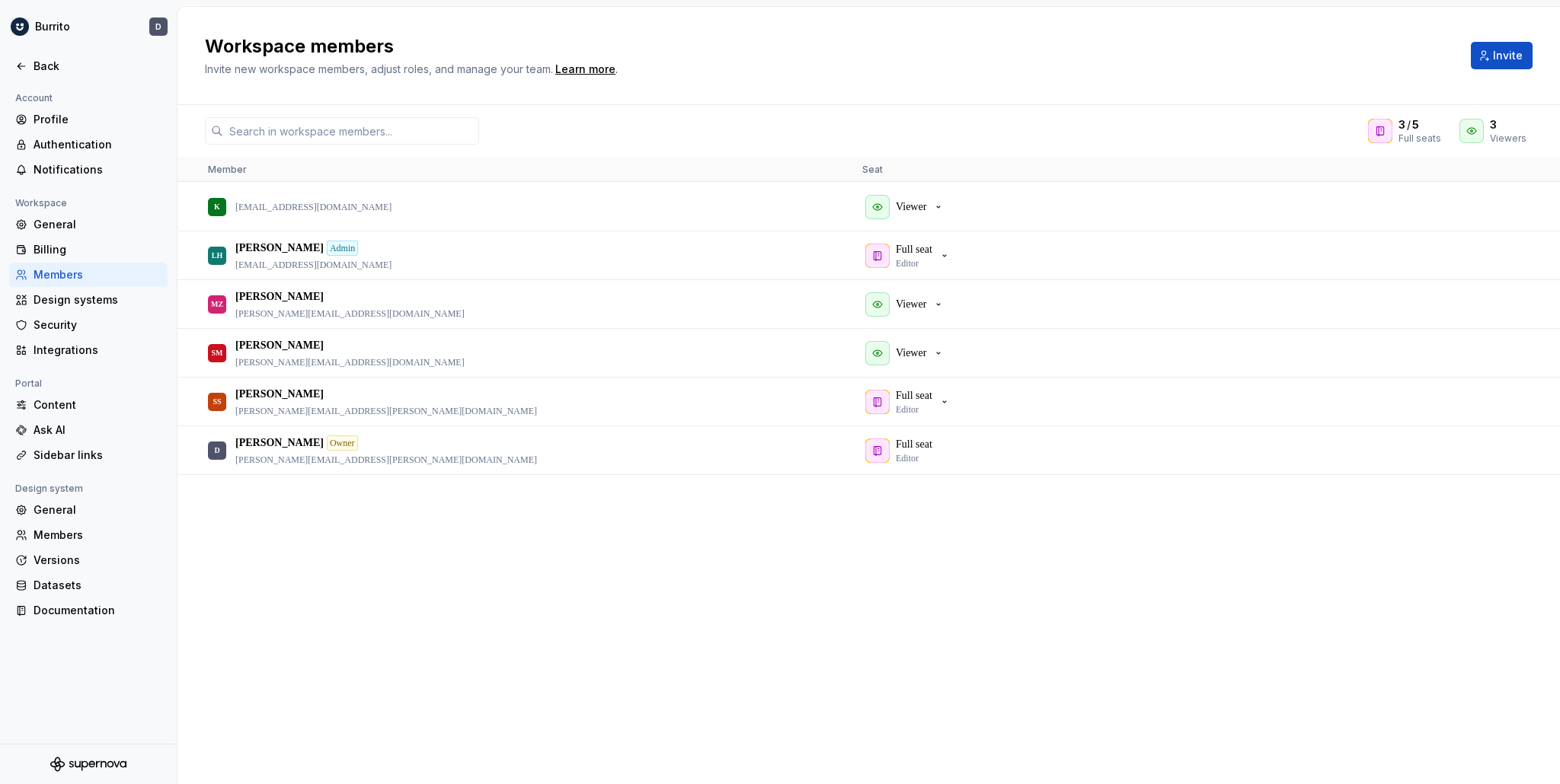
click at [258, 171] on div "Member" at bounding box center [523, 168] width 630 height 24
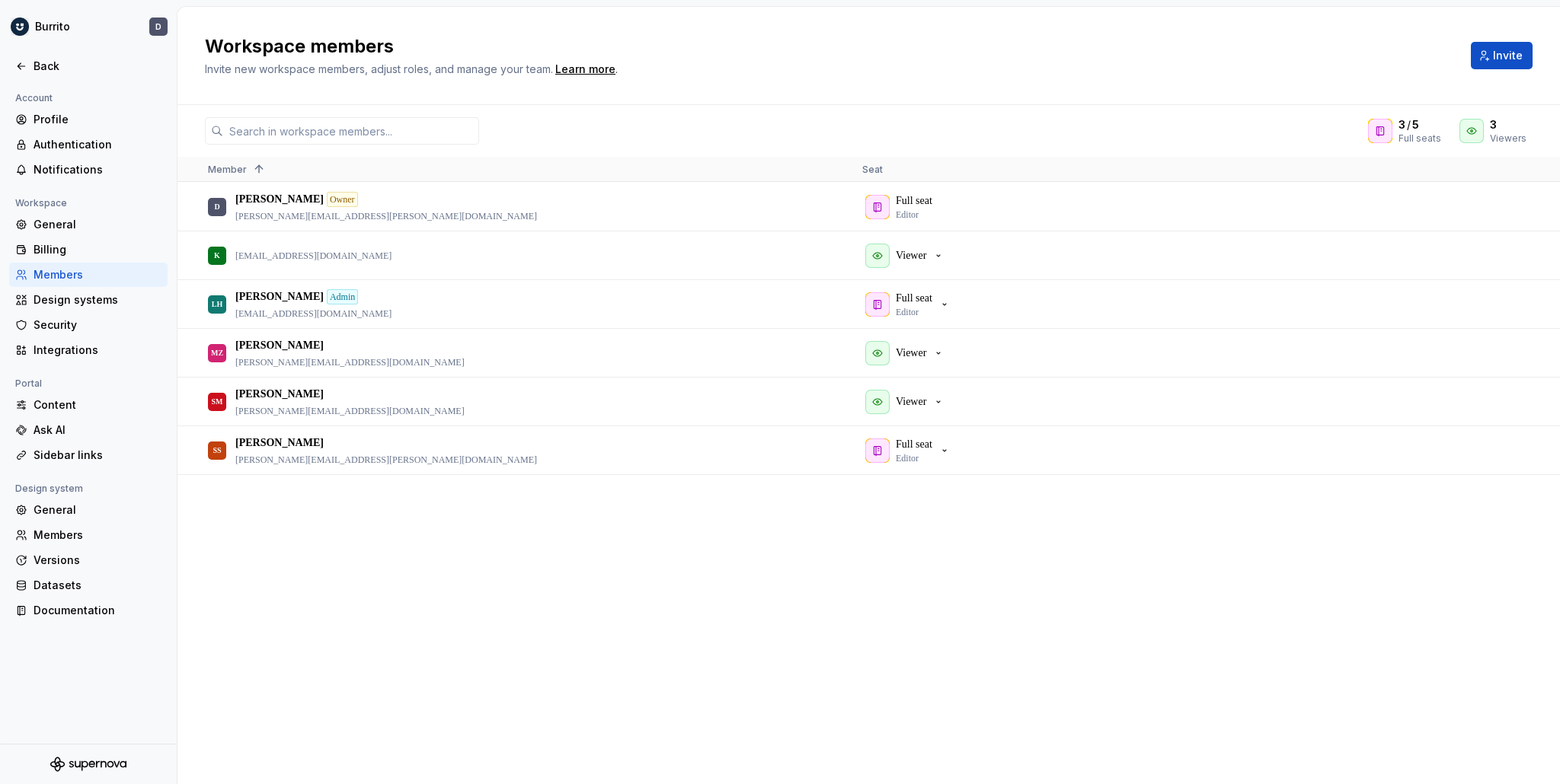
click at [255, 171] on span at bounding box center [259, 169] width 13 height 13
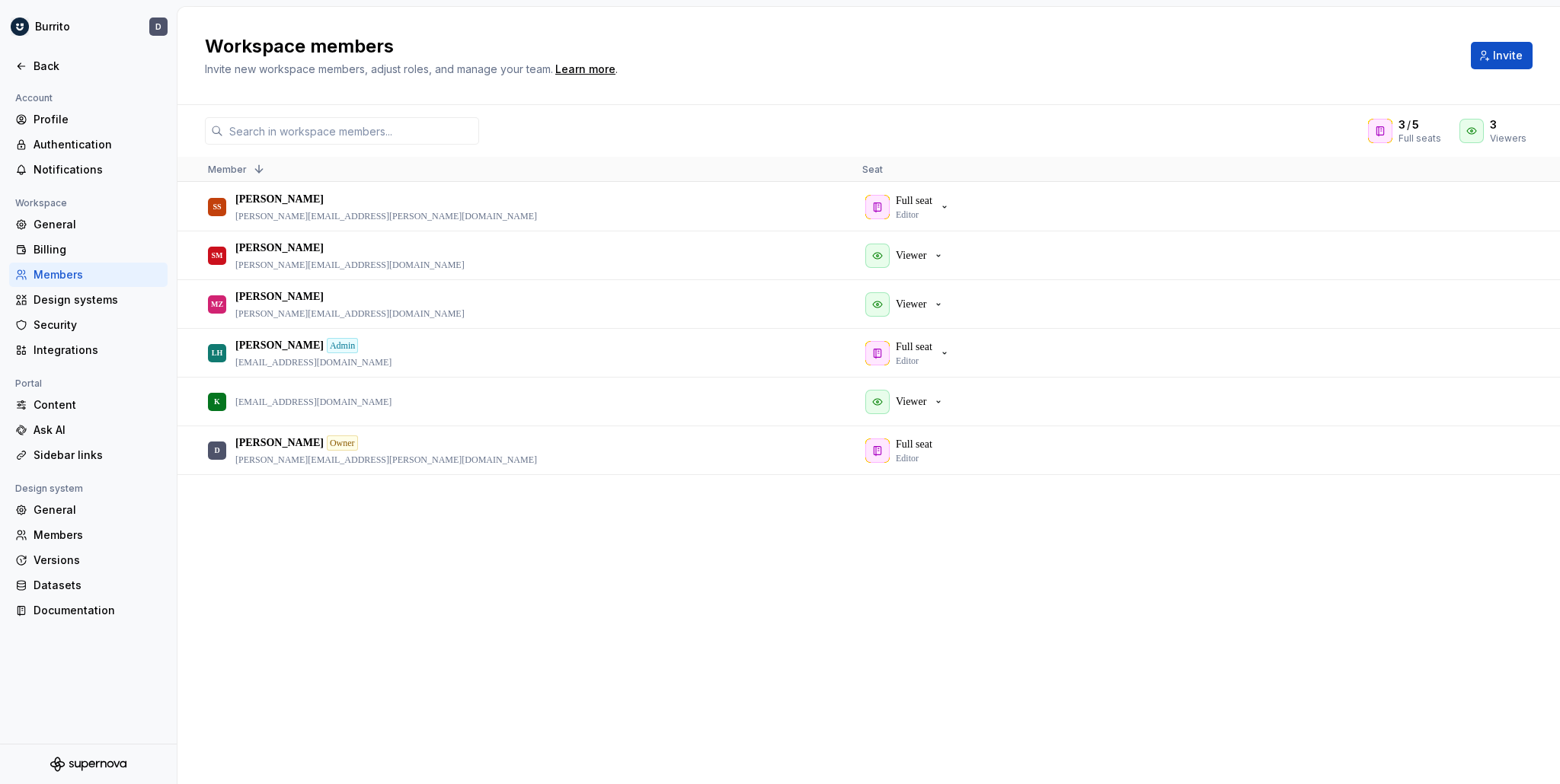
click at [885, 169] on div "Seat" at bounding box center [1177, 168] width 629 height 24
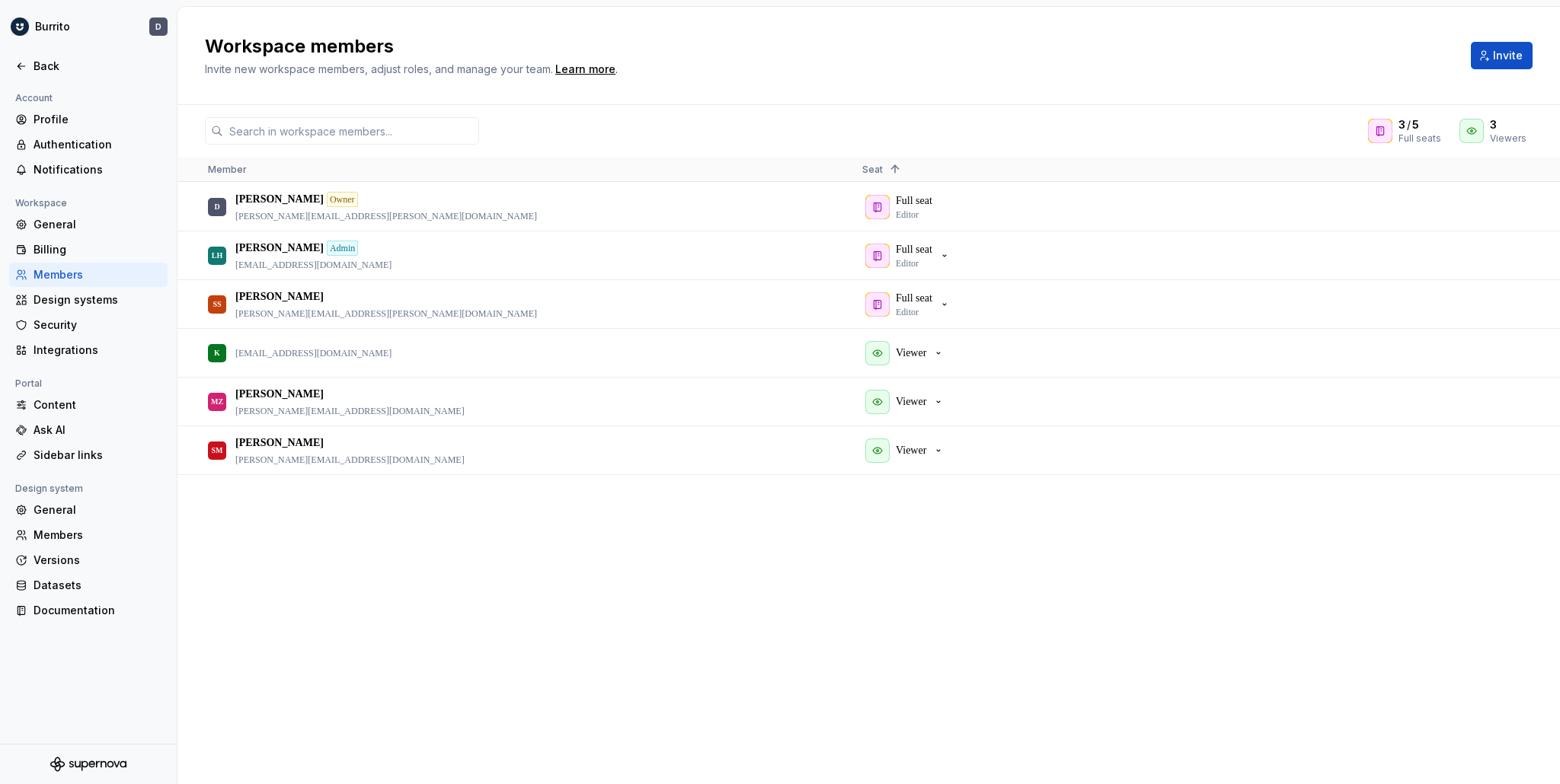
click at [885, 169] on span at bounding box center [892, 169] width 18 height 13
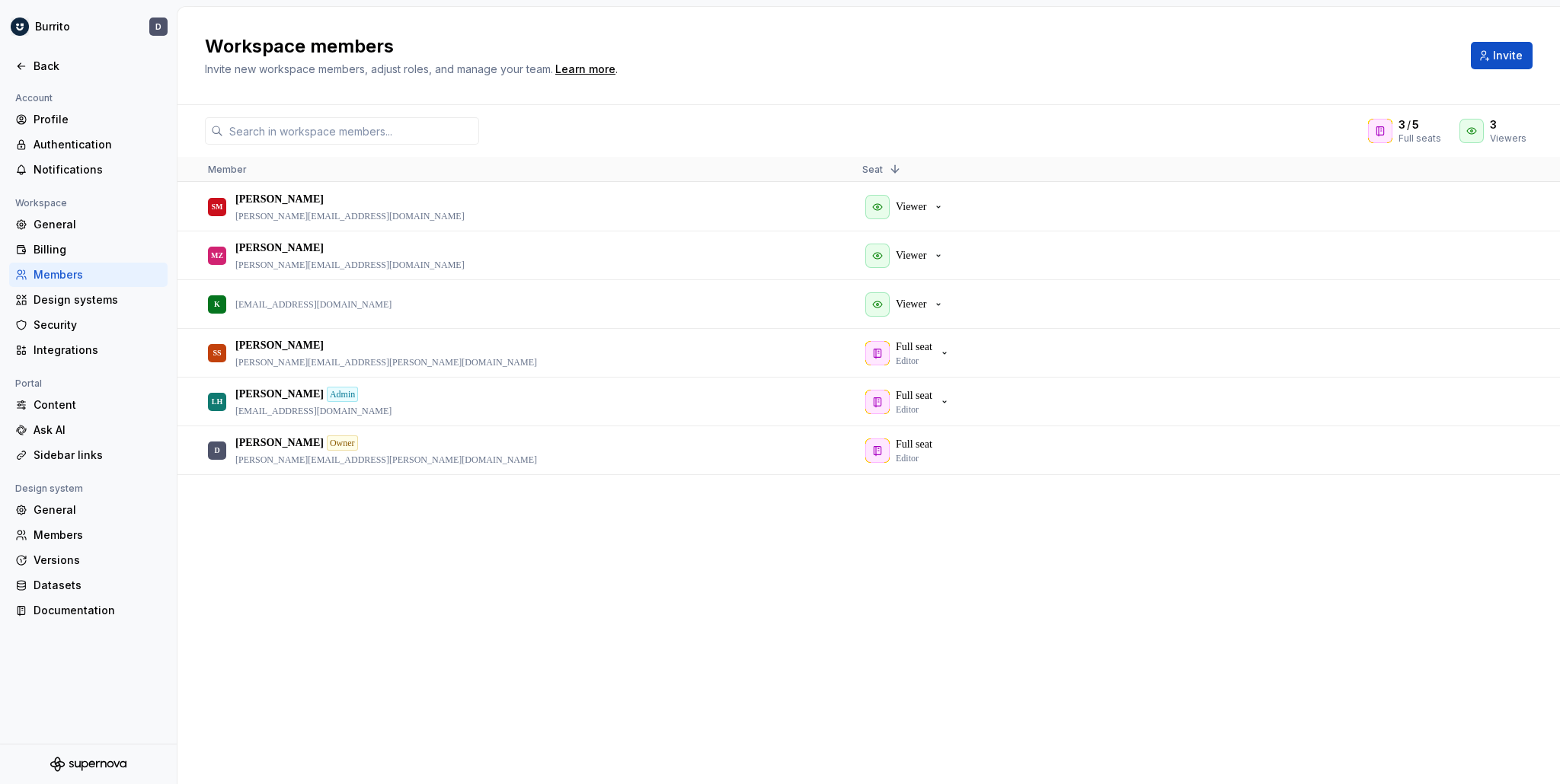
click at [885, 169] on span at bounding box center [892, 169] width 18 height 13
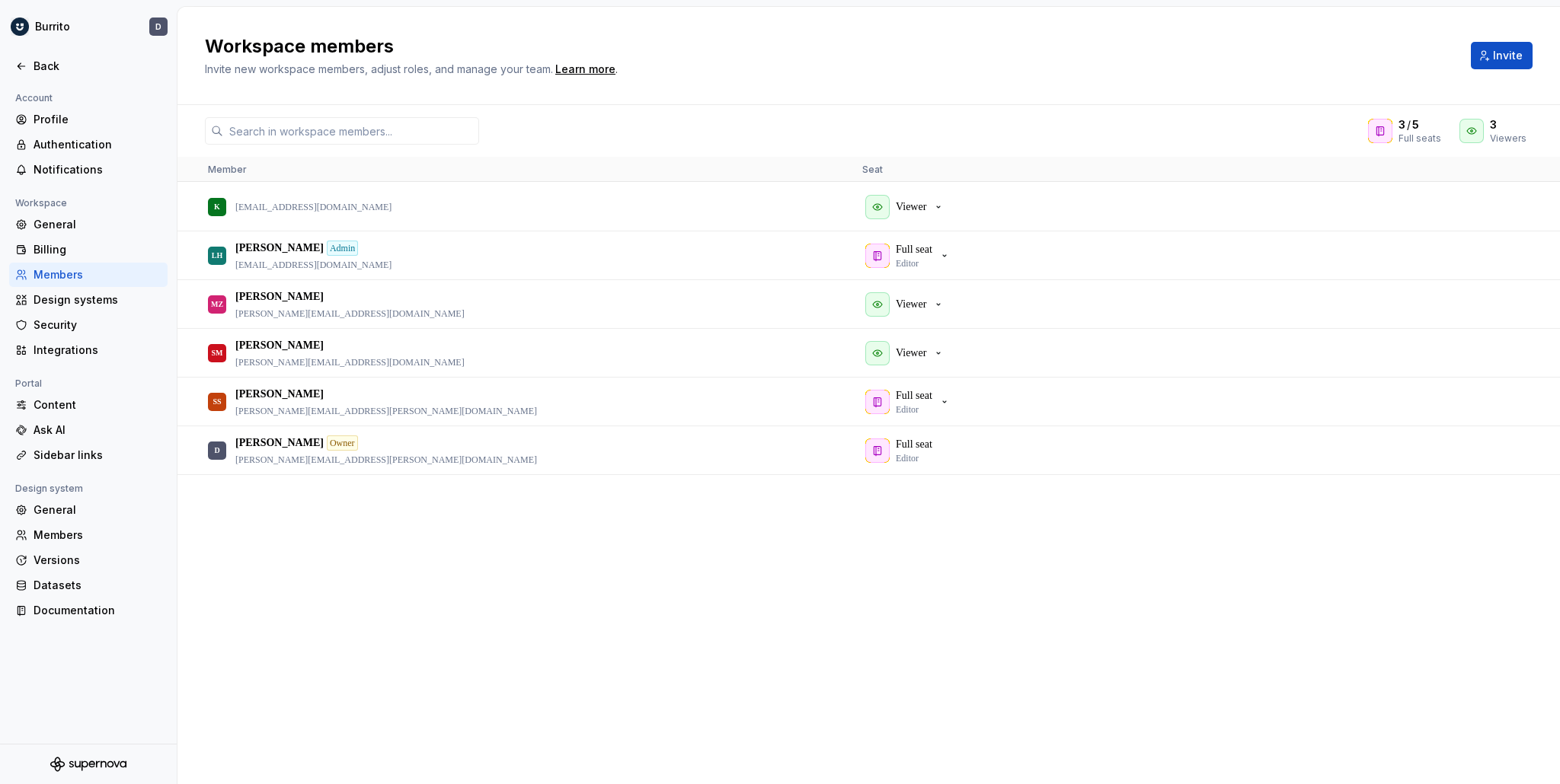
click at [882, 168] on div "Seat" at bounding box center [1177, 168] width 629 height 24
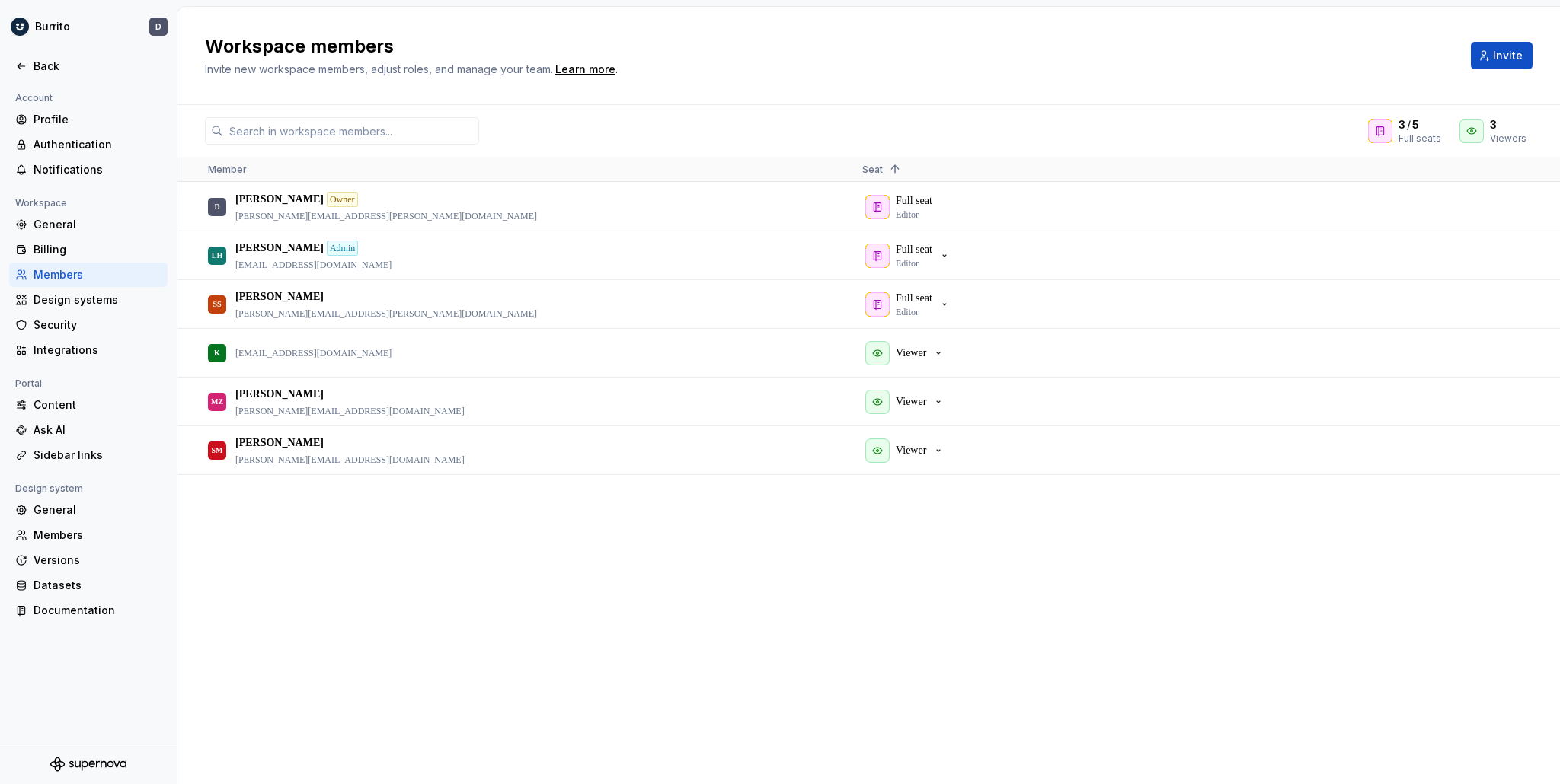
click at [883, 168] on span at bounding box center [892, 169] width 18 height 13
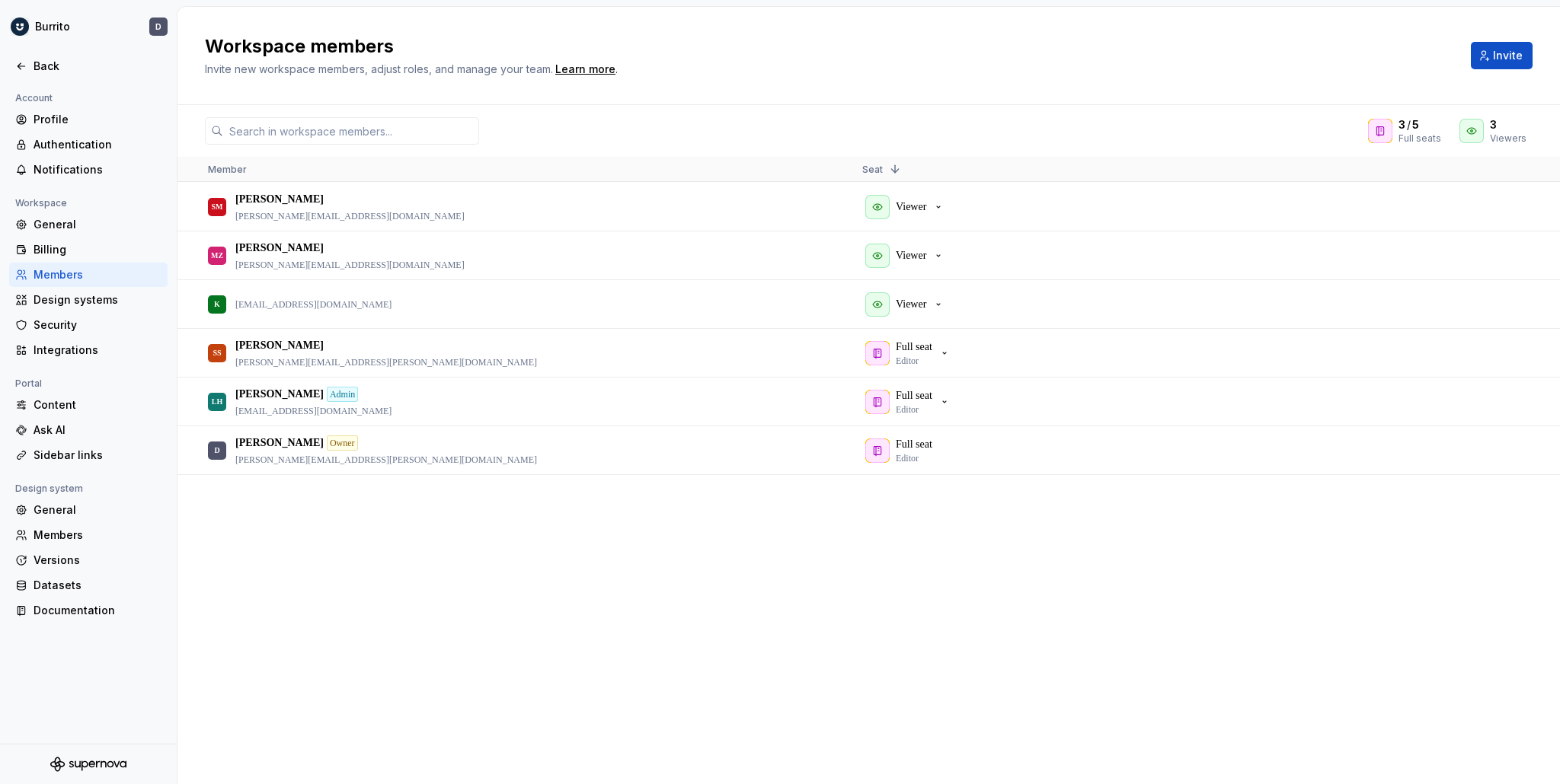
click at [889, 171] on span at bounding box center [894, 169] width 13 height 13
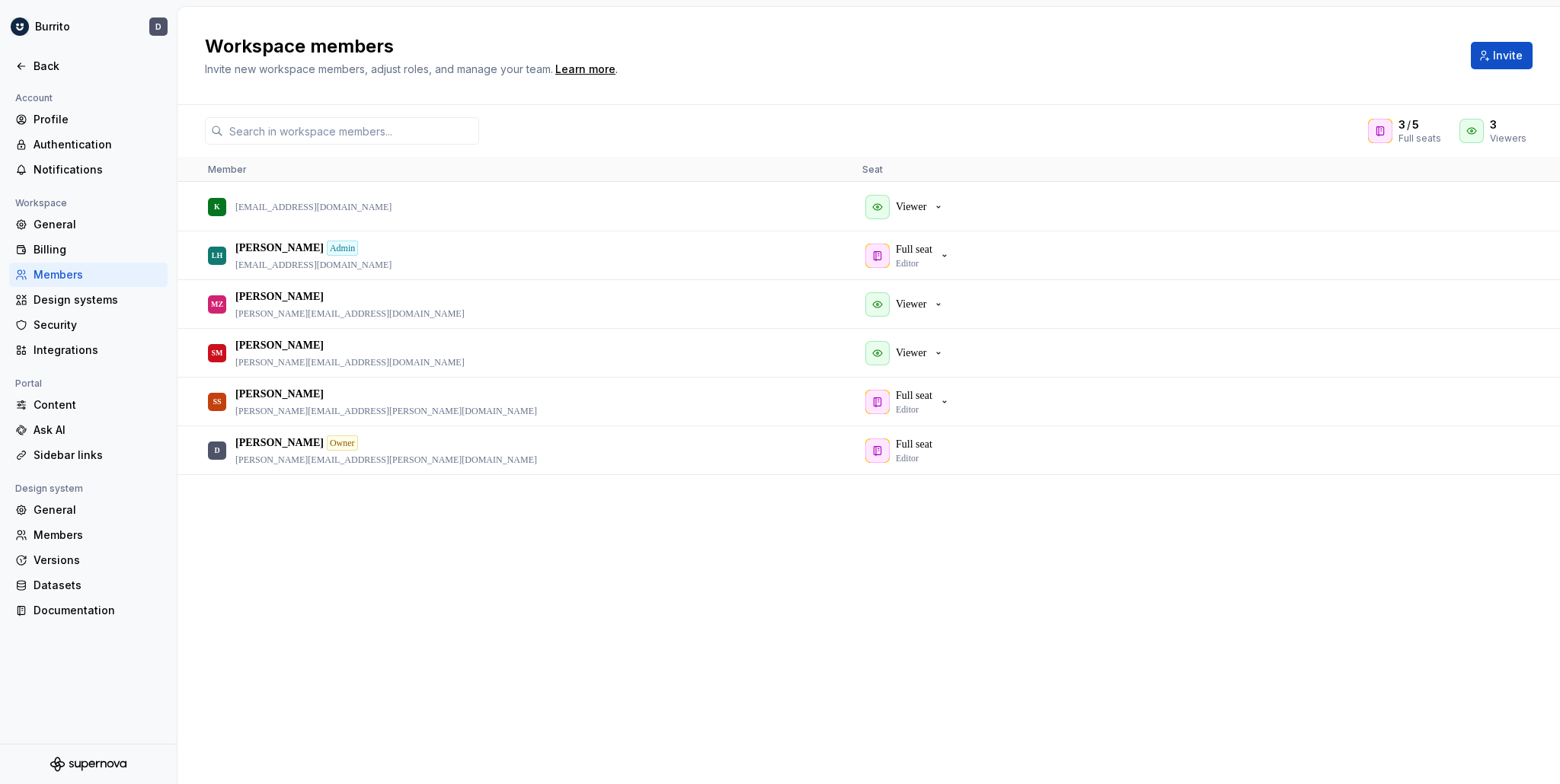
click at [889, 171] on div "Seat" at bounding box center [1177, 168] width 629 height 24
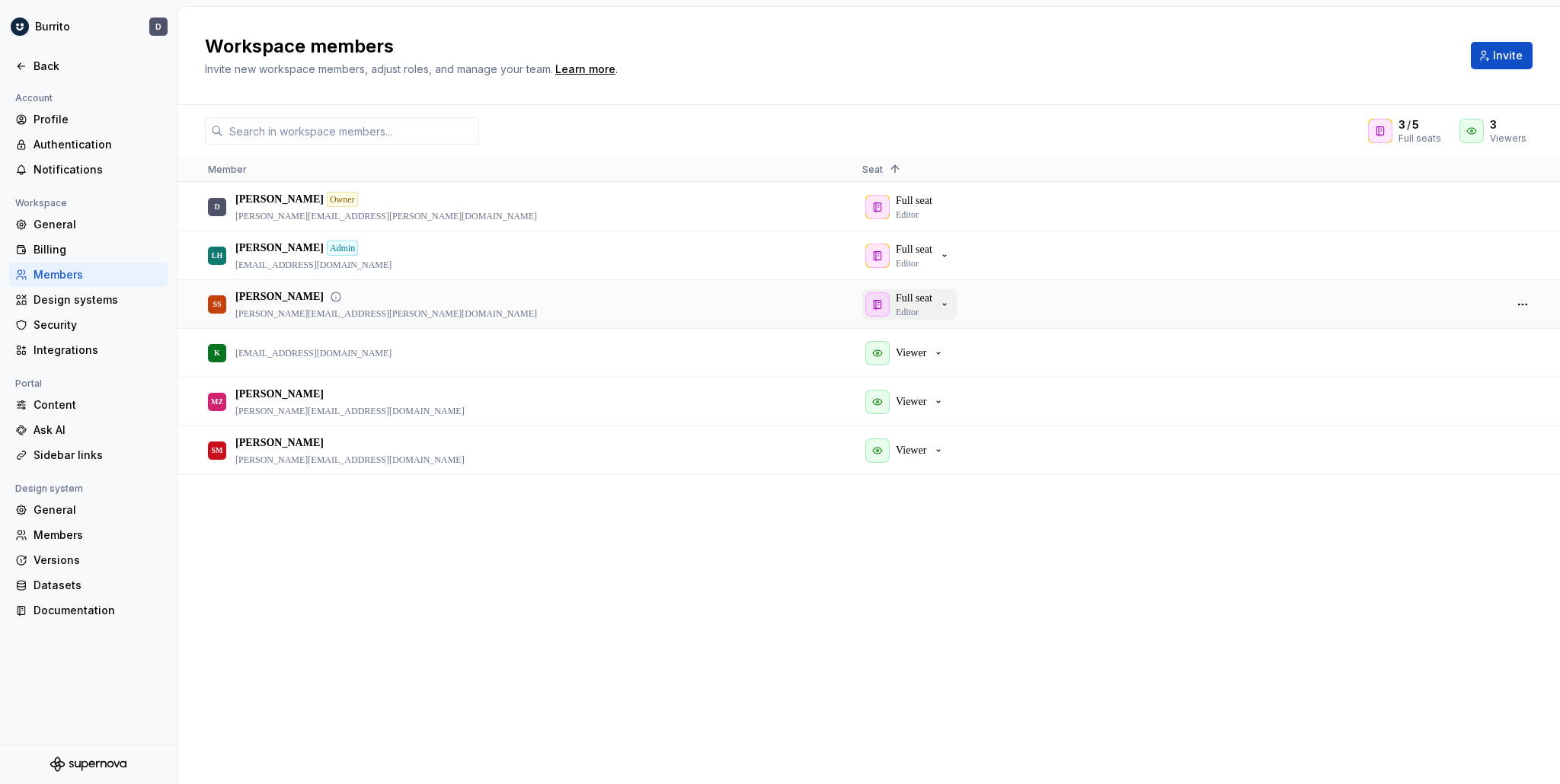
click at [950, 307] on icon "button" at bounding box center [945, 304] width 13 height 13
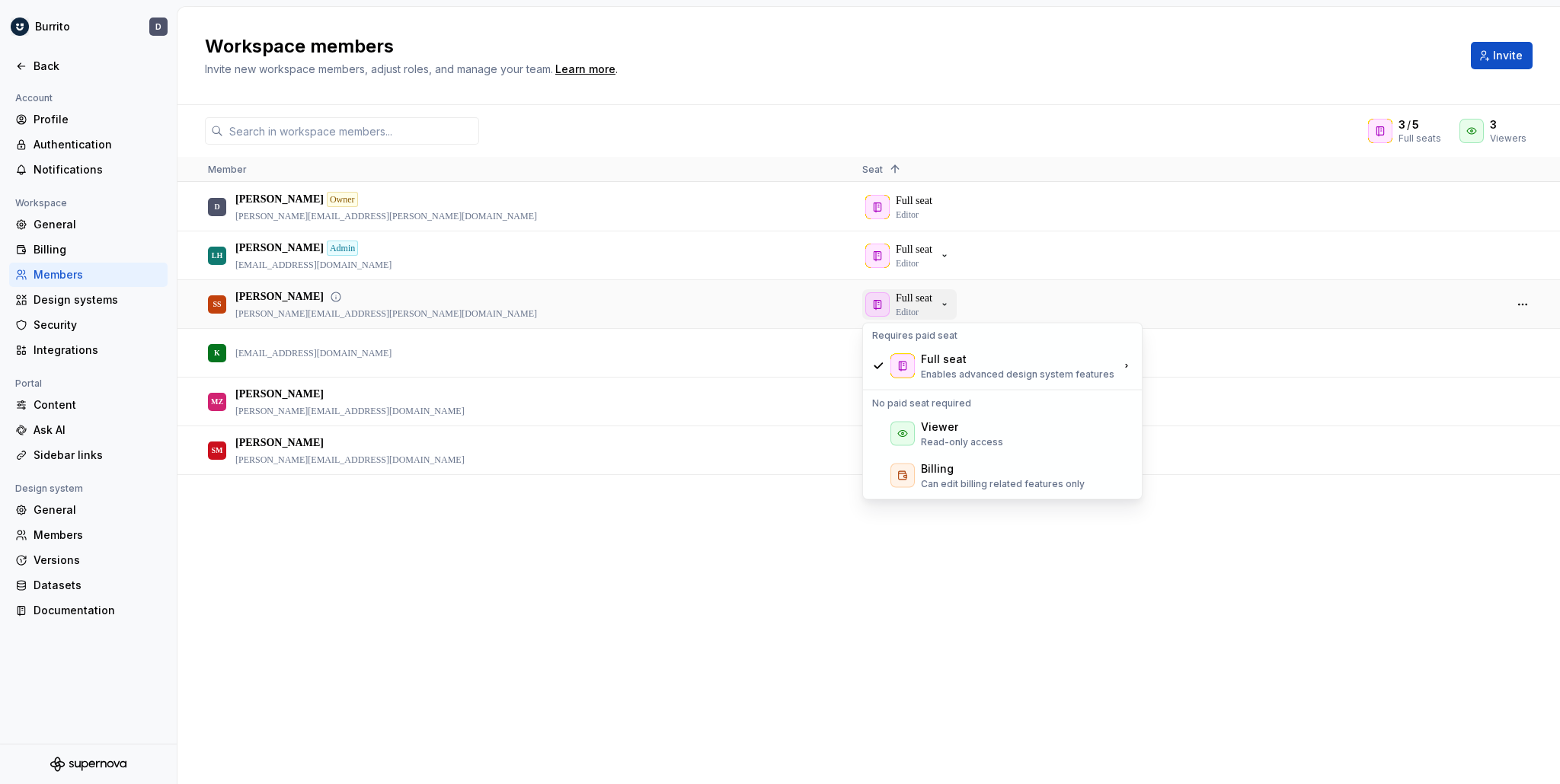
click at [950, 307] on icon "button" at bounding box center [945, 304] width 13 height 13
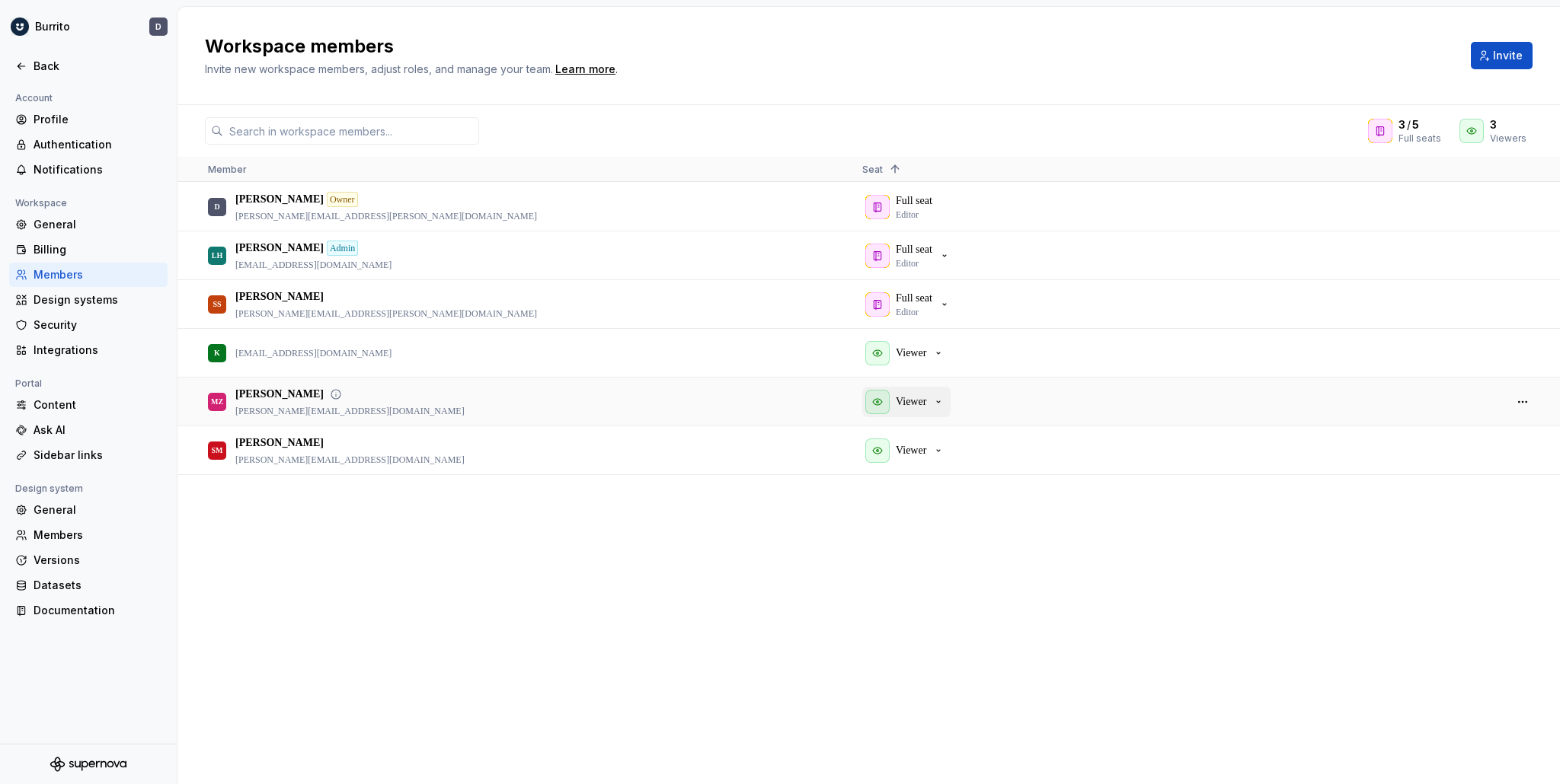
click at [950, 405] on button "Viewer" at bounding box center [906, 403] width 88 height 31
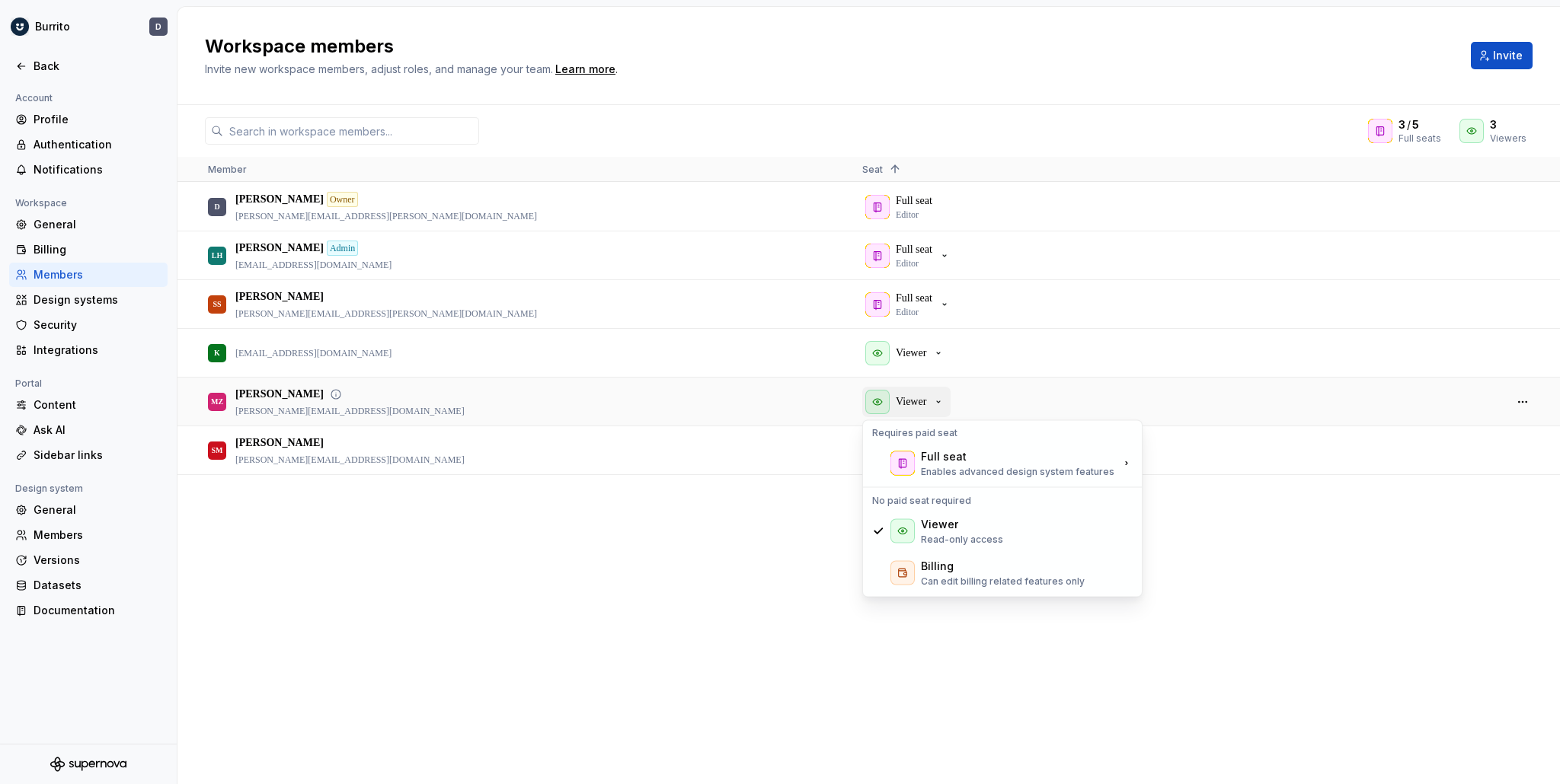
click at [932, 405] on div "Viewer" at bounding box center [905, 402] width 79 height 24
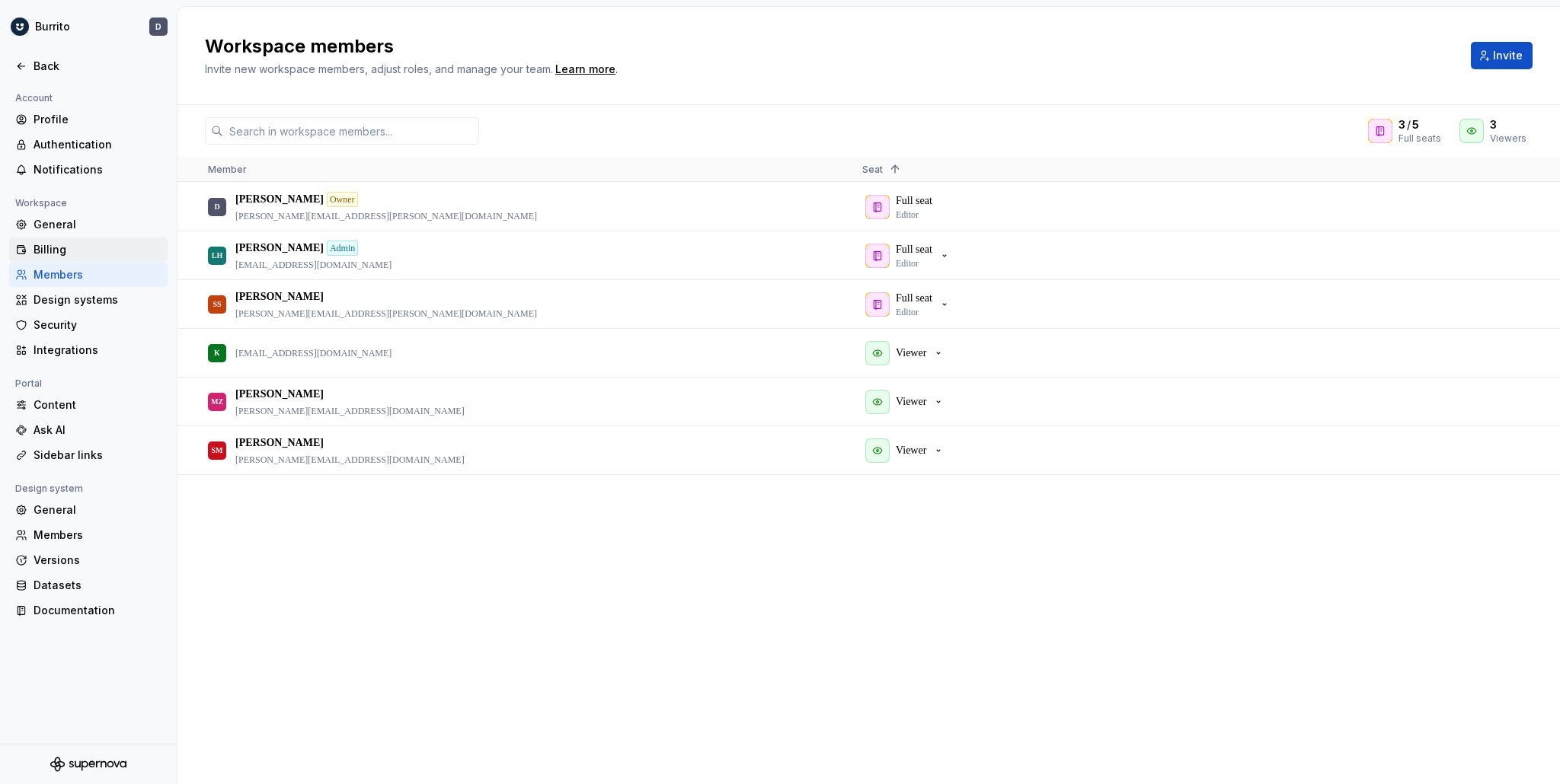
click at [54, 249] on div "Billing" at bounding box center [98, 250] width 128 height 15
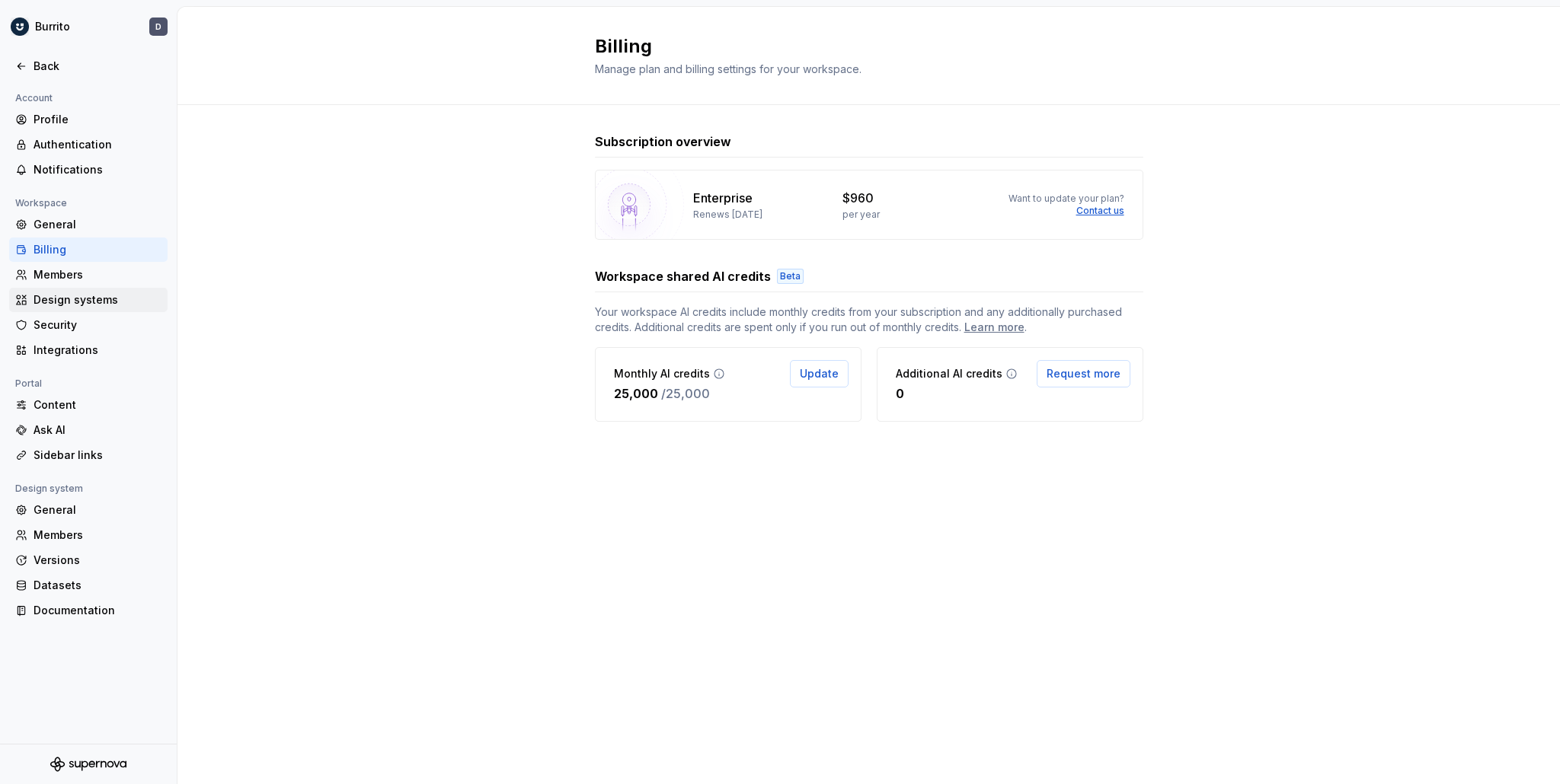
click at [101, 297] on div "Design systems" at bounding box center [98, 300] width 128 height 15
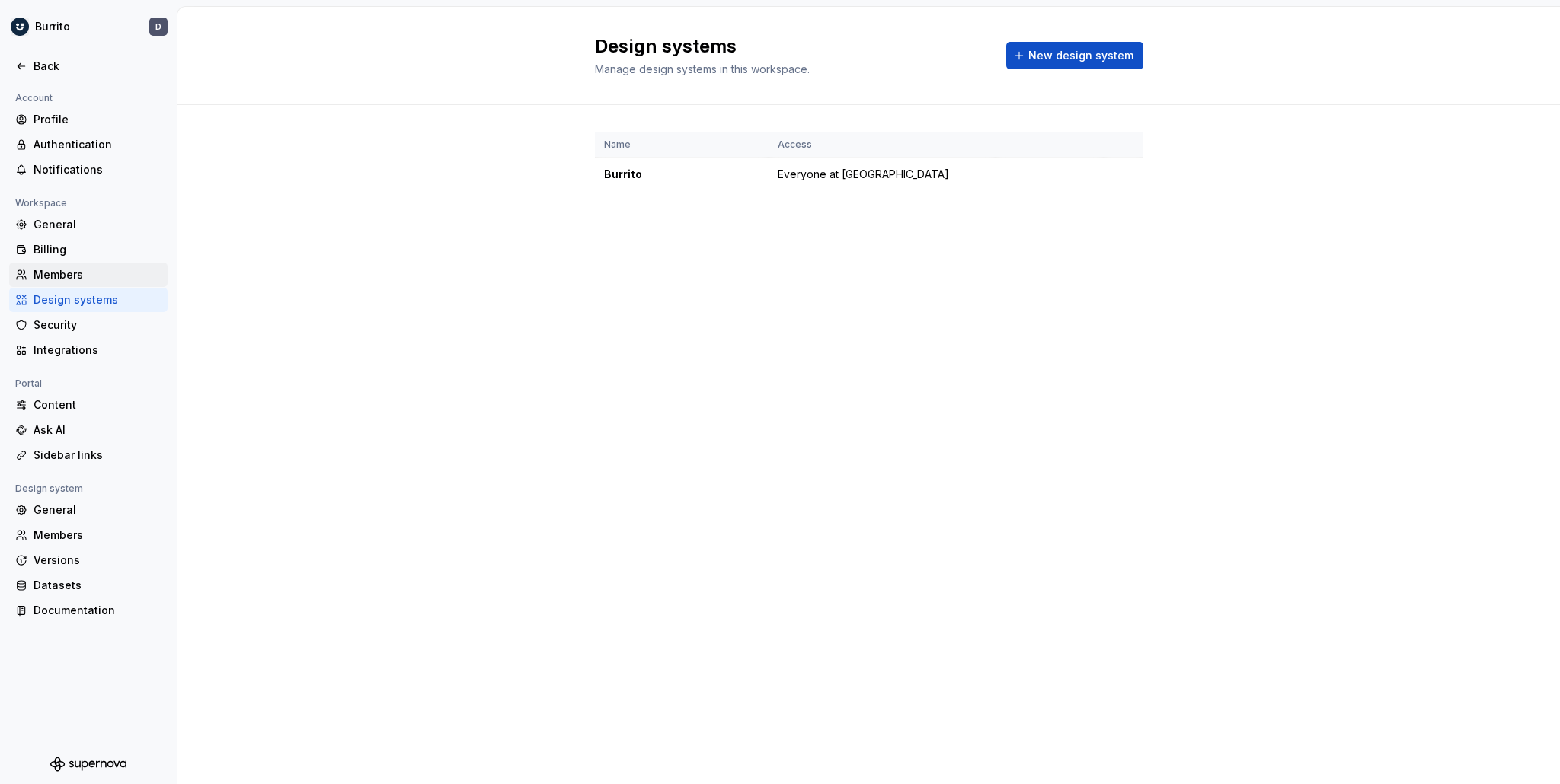
click at [84, 283] on div "Members" at bounding box center [88, 274] width 158 height 24
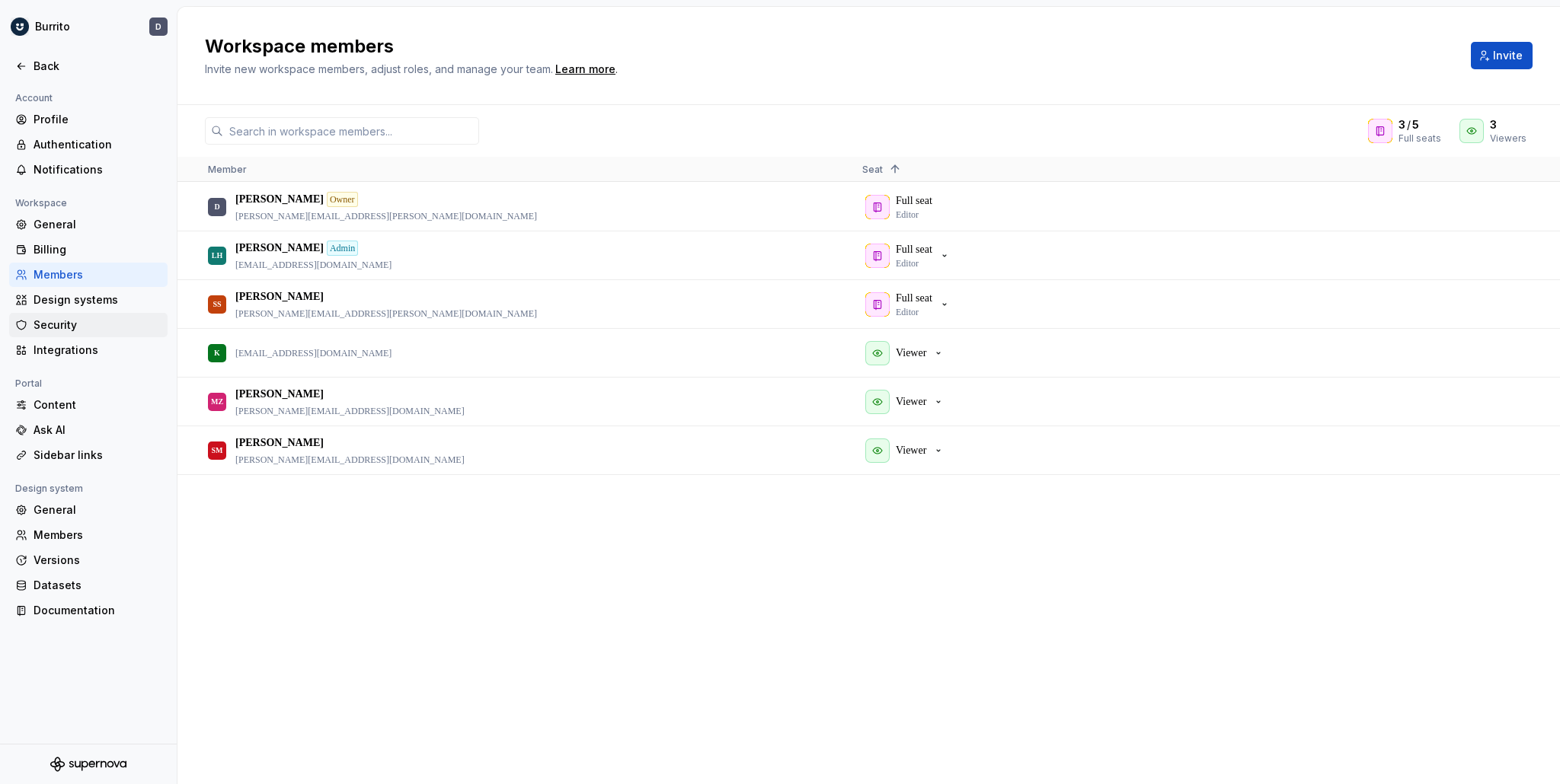
click at [89, 318] on div "Security" at bounding box center [98, 325] width 128 height 15
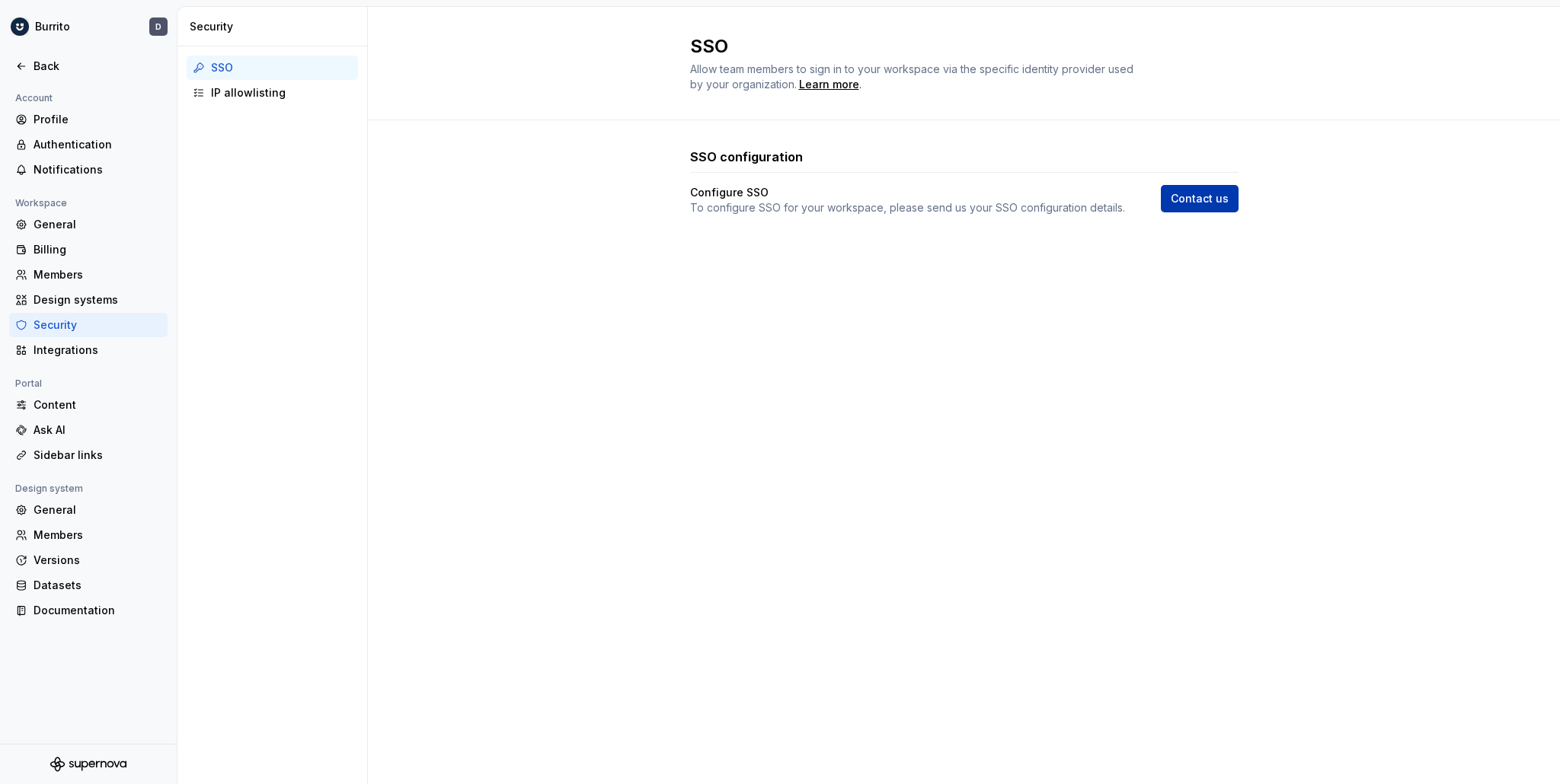
click at [1184, 205] on span "Contact us" at bounding box center [1200, 199] width 58 height 15
click at [831, 86] on div "Learn more" at bounding box center [829, 85] width 60 height 15
click at [222, 96] on div "IP allowlisting" at bounding box center [281, 93] width 141 height 15
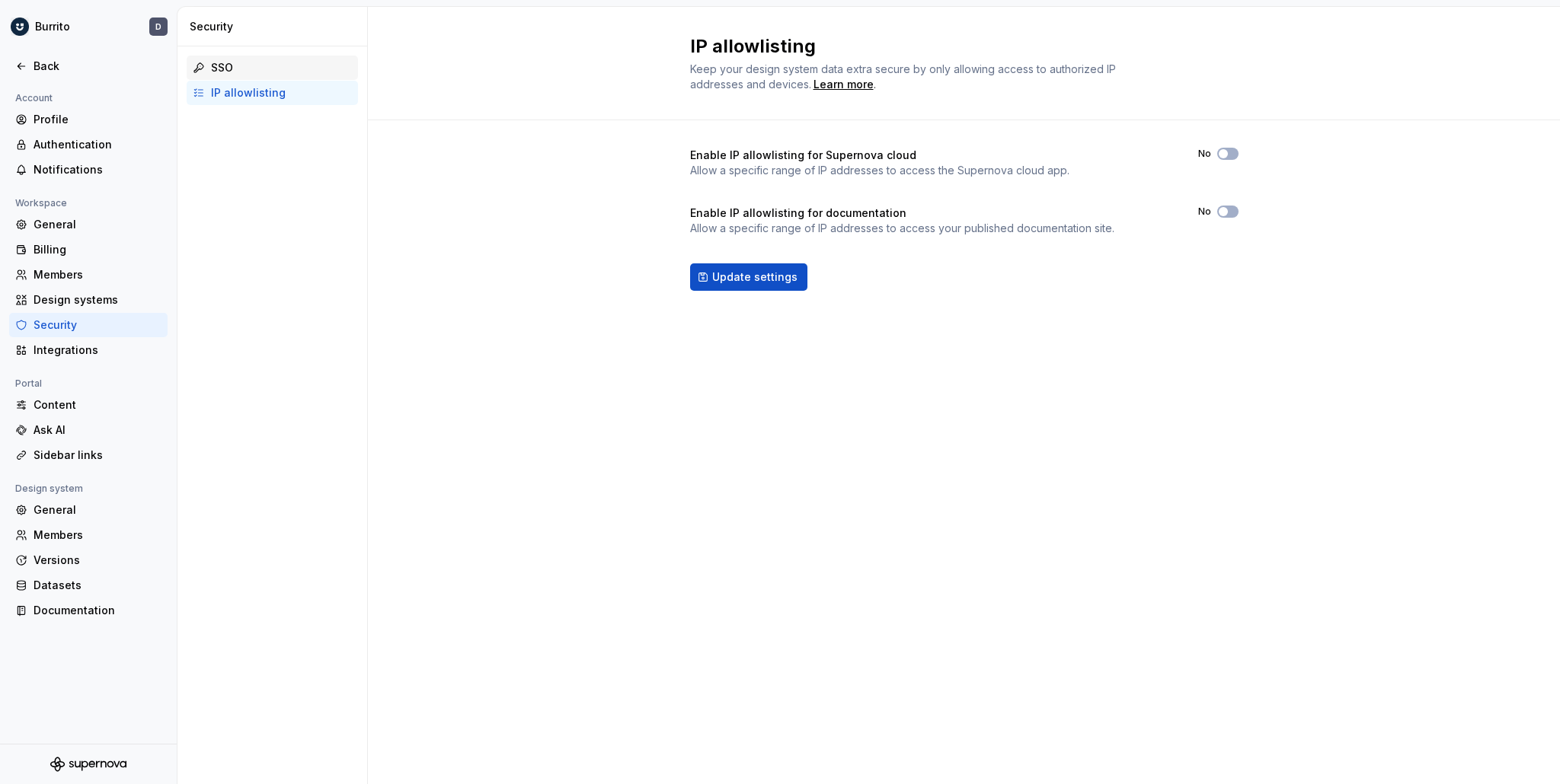
click at [243, 62] on div "SSO" at bounding box center [281, 68] width 141 height 15
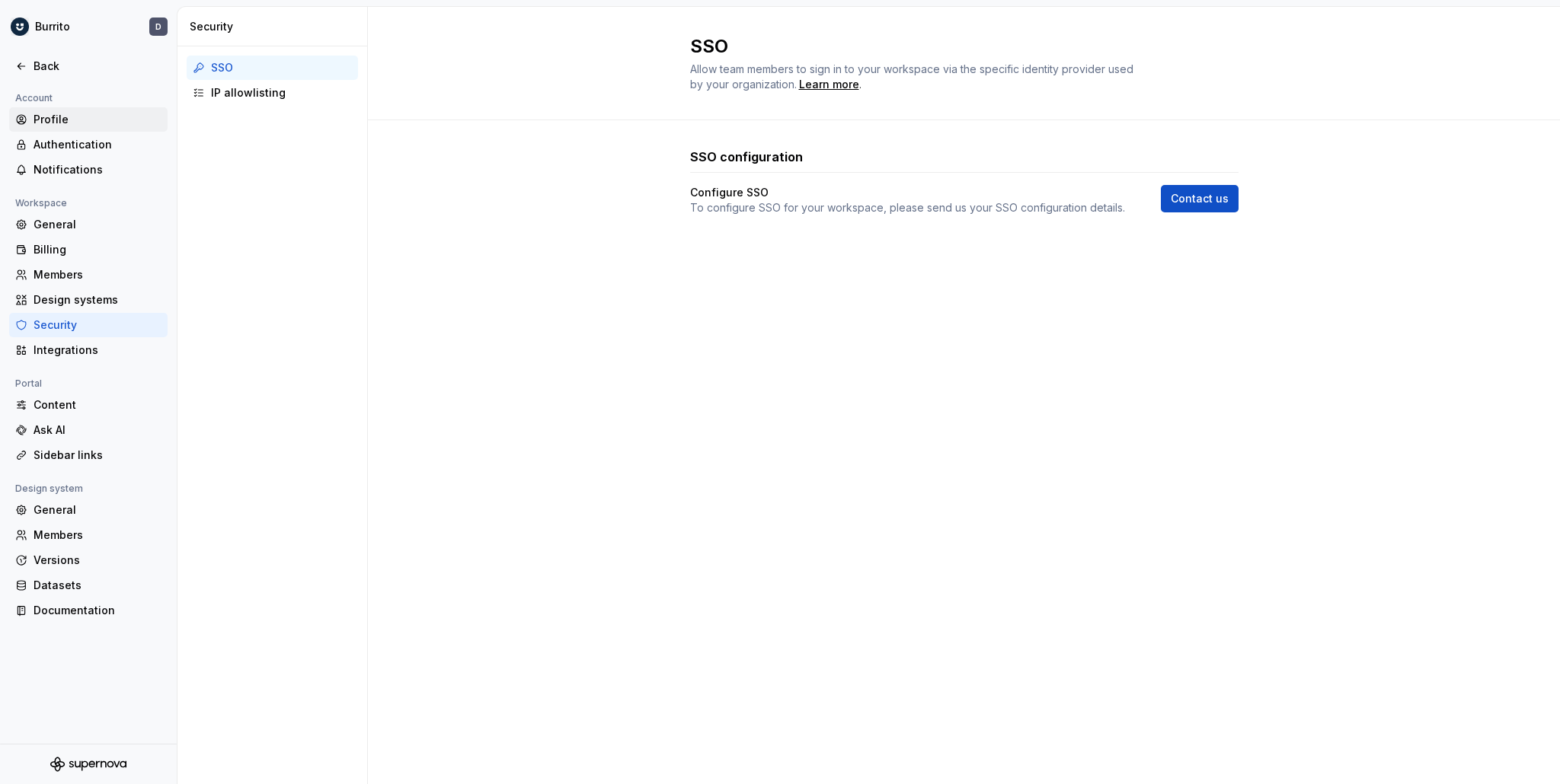
click at [50, 116] on div "Profile" at bounding box center [98, 120] width 128 height 15
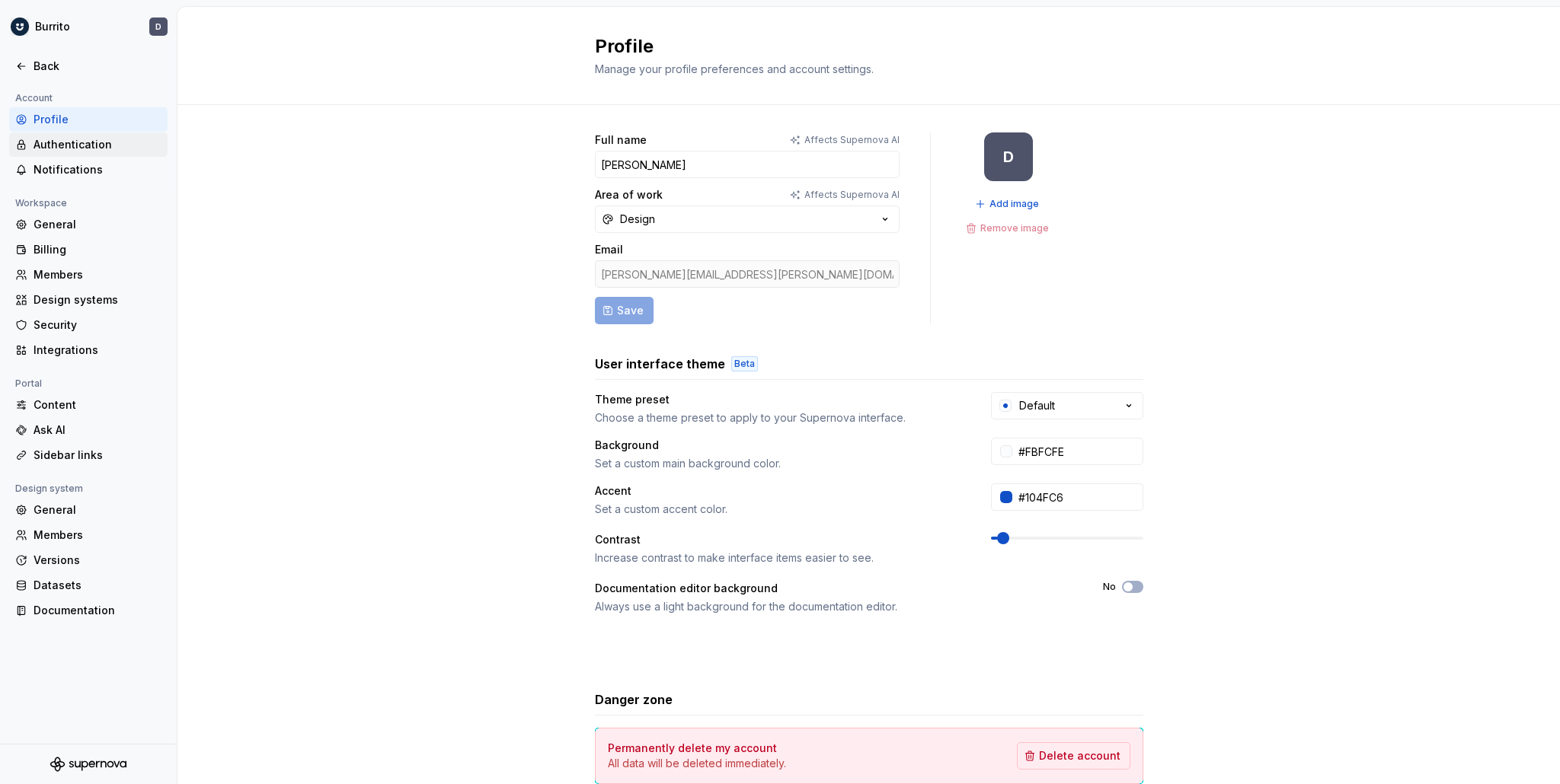
click at [100, 145] on div "Authentication" at bounding box center [98, 145] width 128 height 15
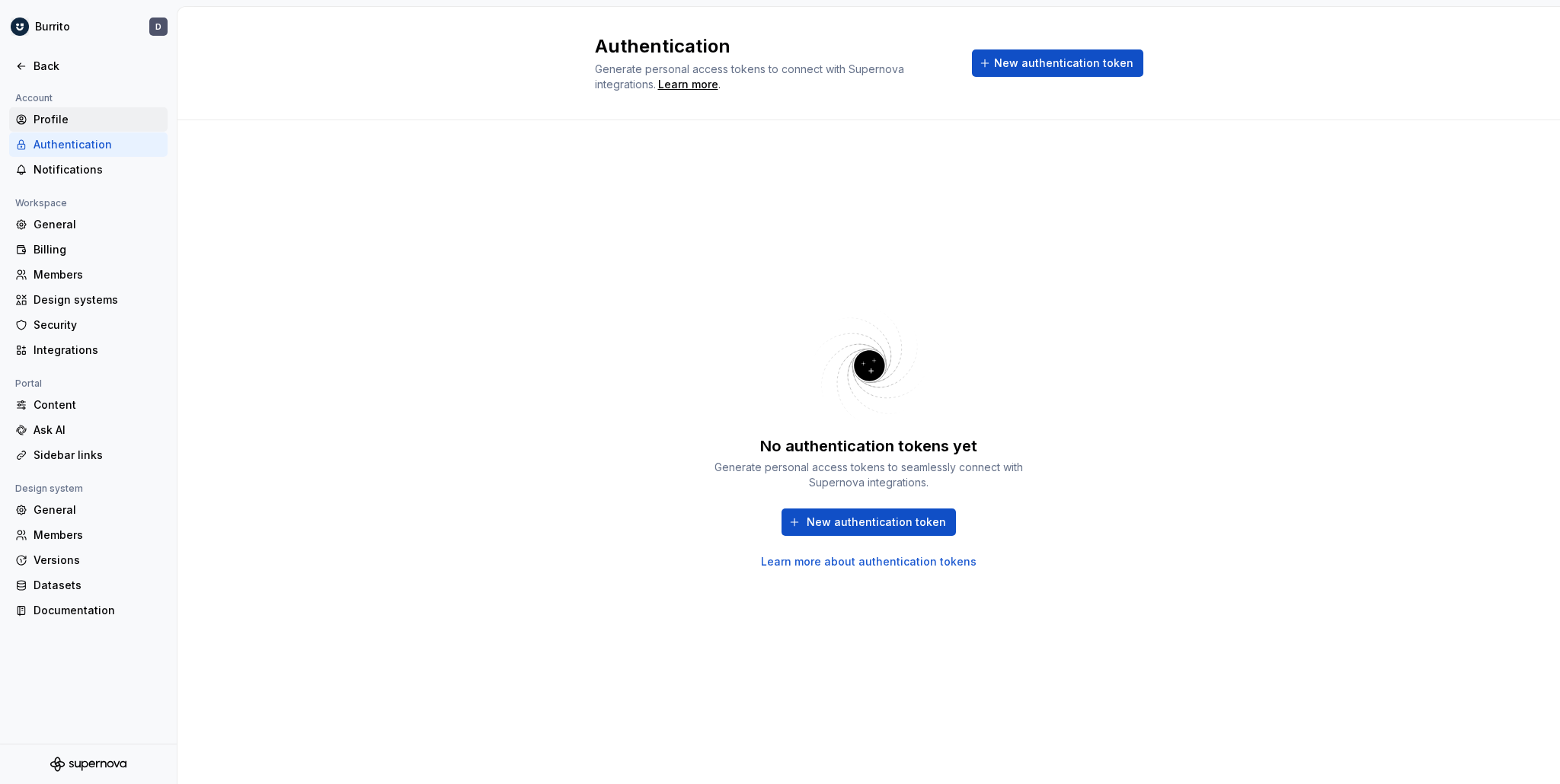
click at [90, 118] on div "Profile" at bounding box center [98, 120] width 128 height 15
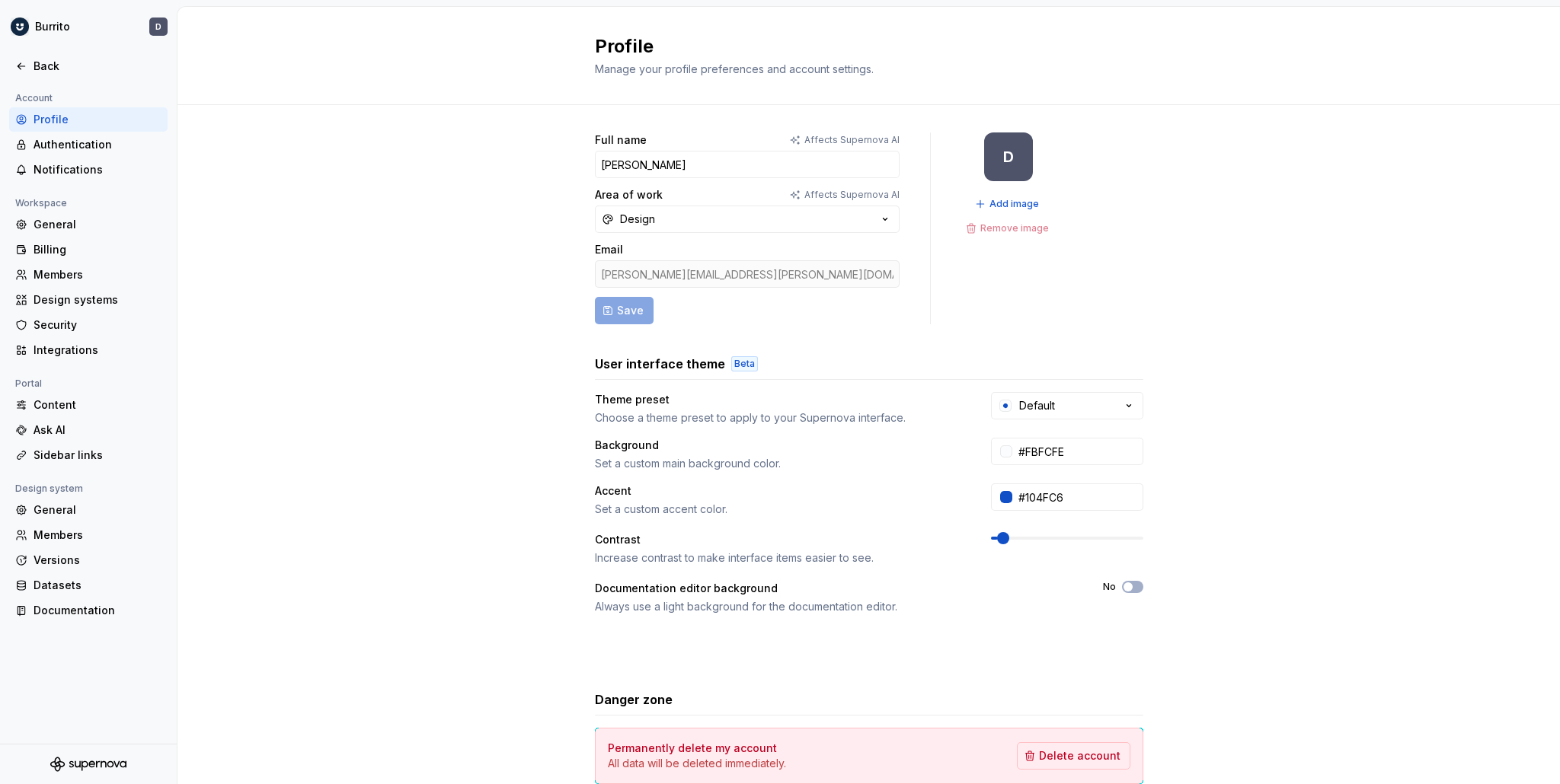
scroll to position [88, 0]
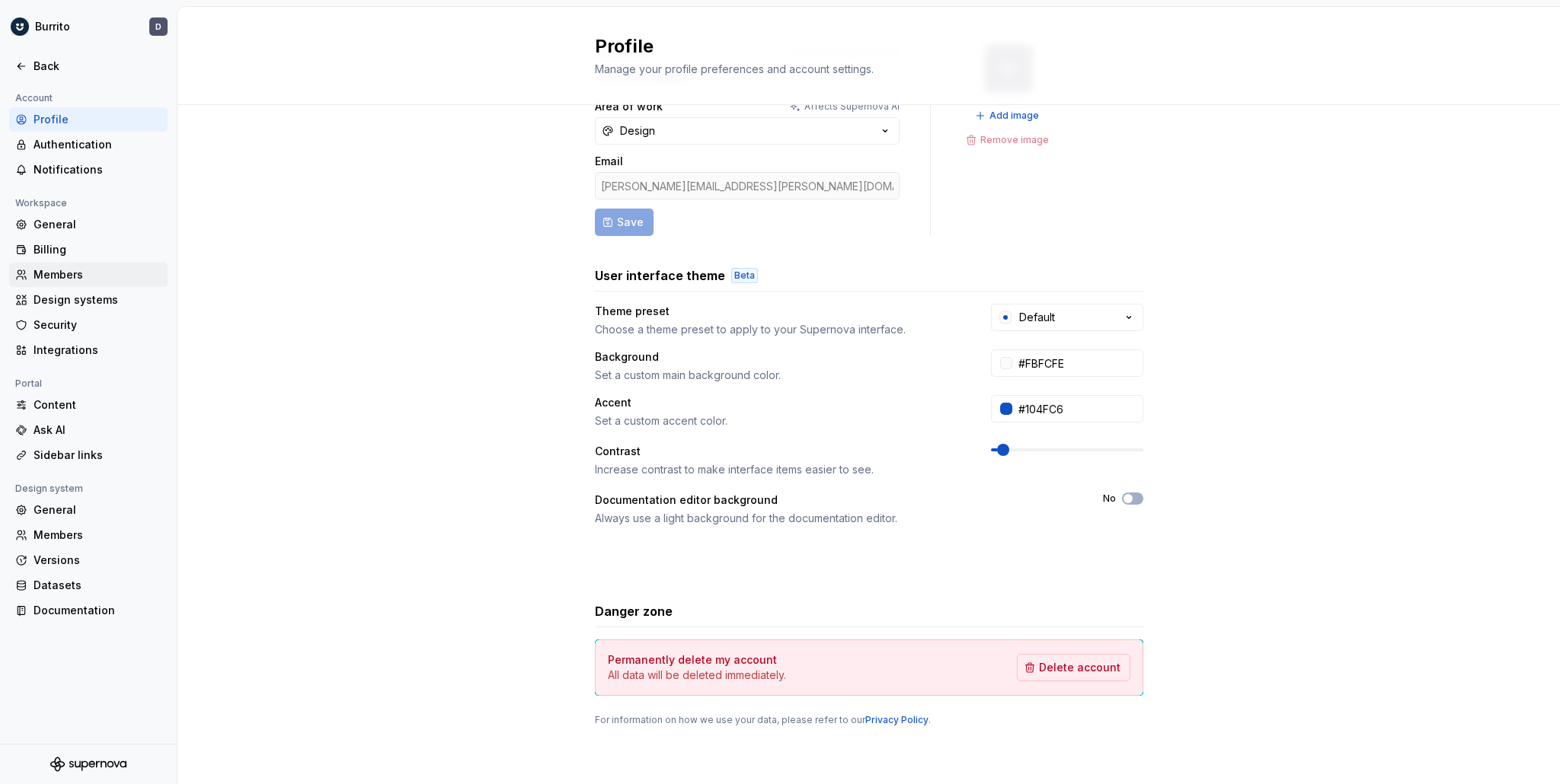
click at [102, 272] on div "Members" at bounding box center [98, 275] width 128 height 15
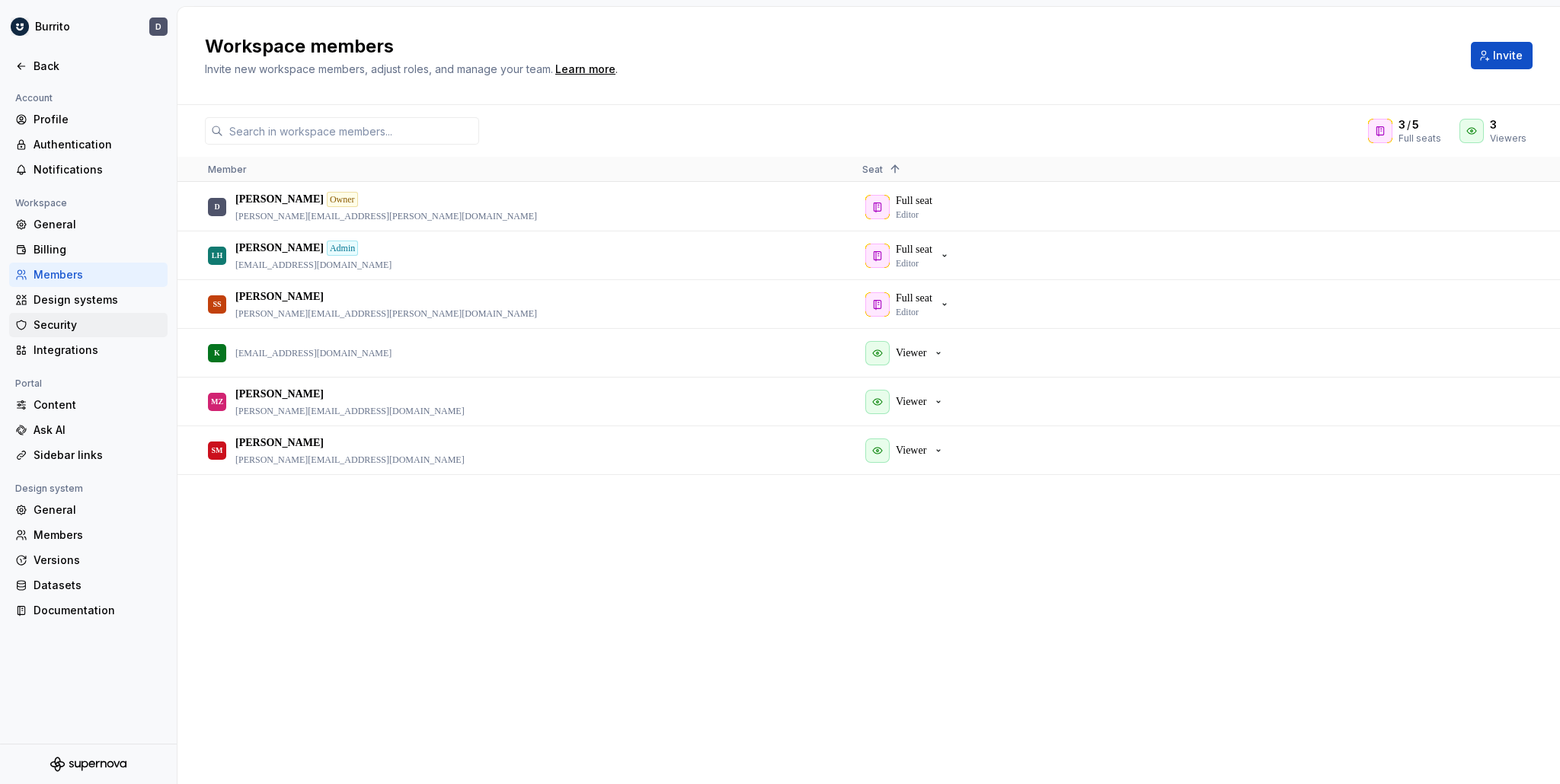
click at [106, 330] on div "Security" at bounding box center [98, 325] width 128 height 15
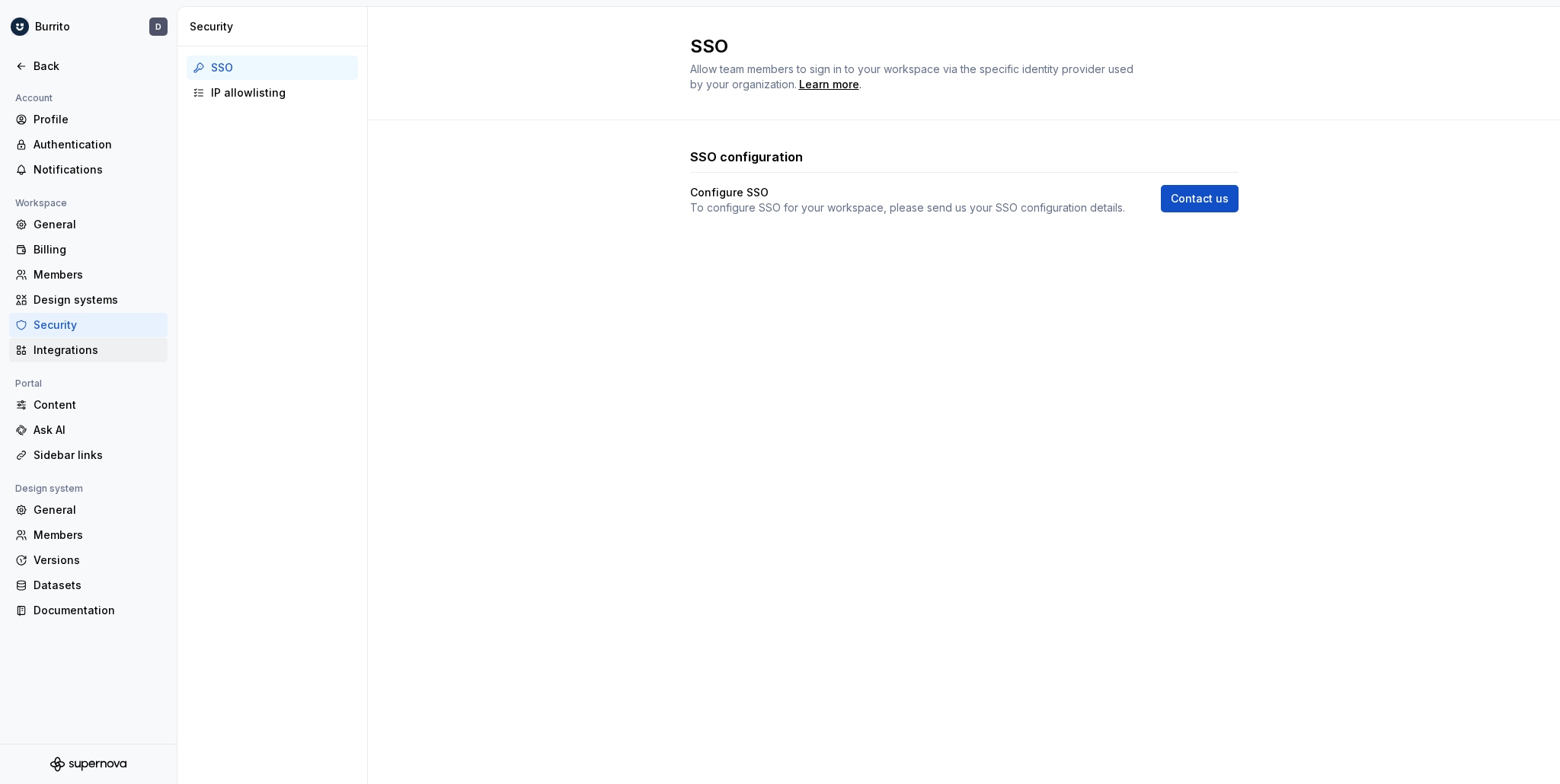
click at [110, 351] on div "Integrations" at bounding box center [98, 350] width 128 height 15
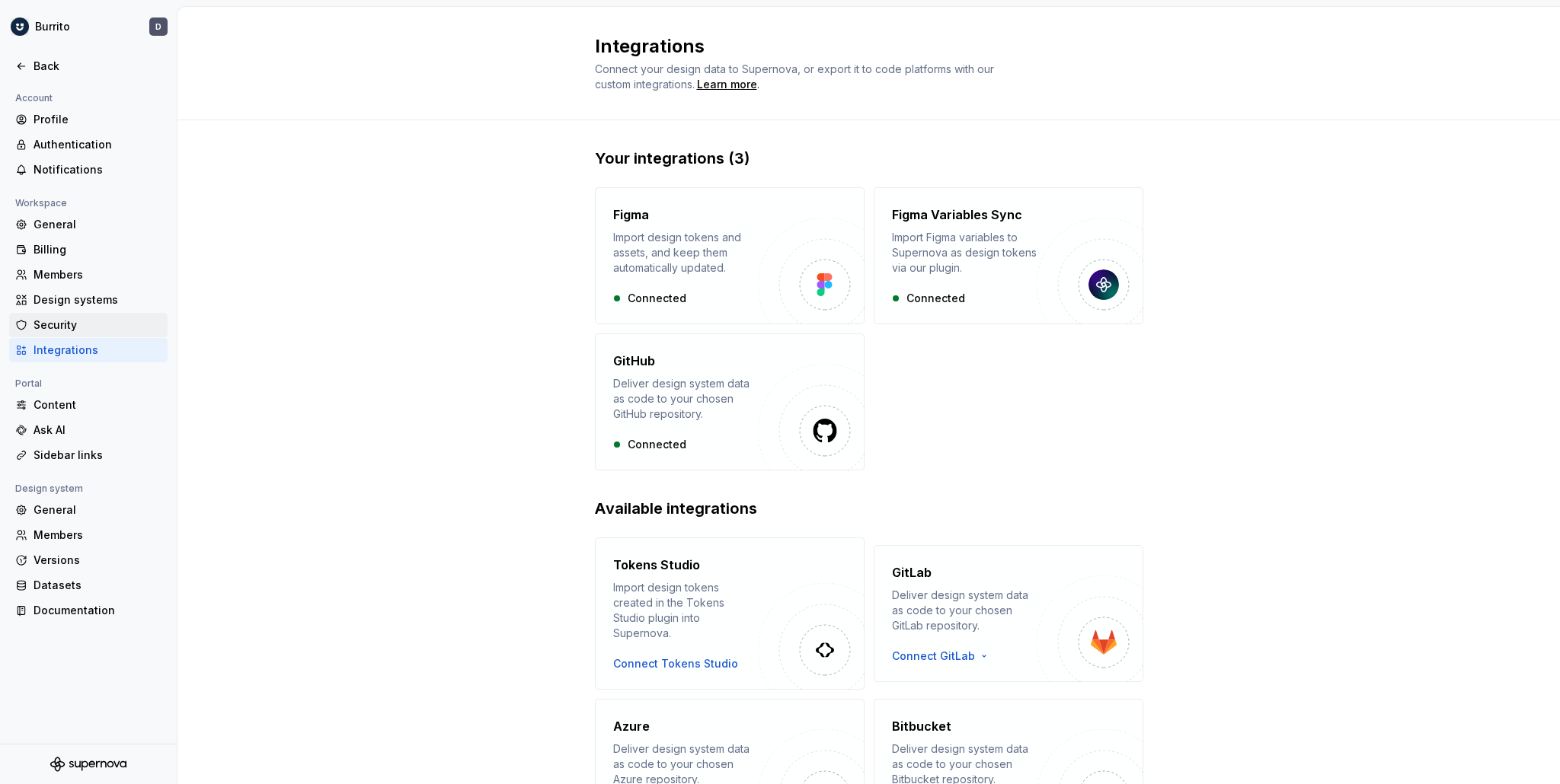
click at [108, 333] on div "Security" at bounding box center [88, 324] width 158 height 24
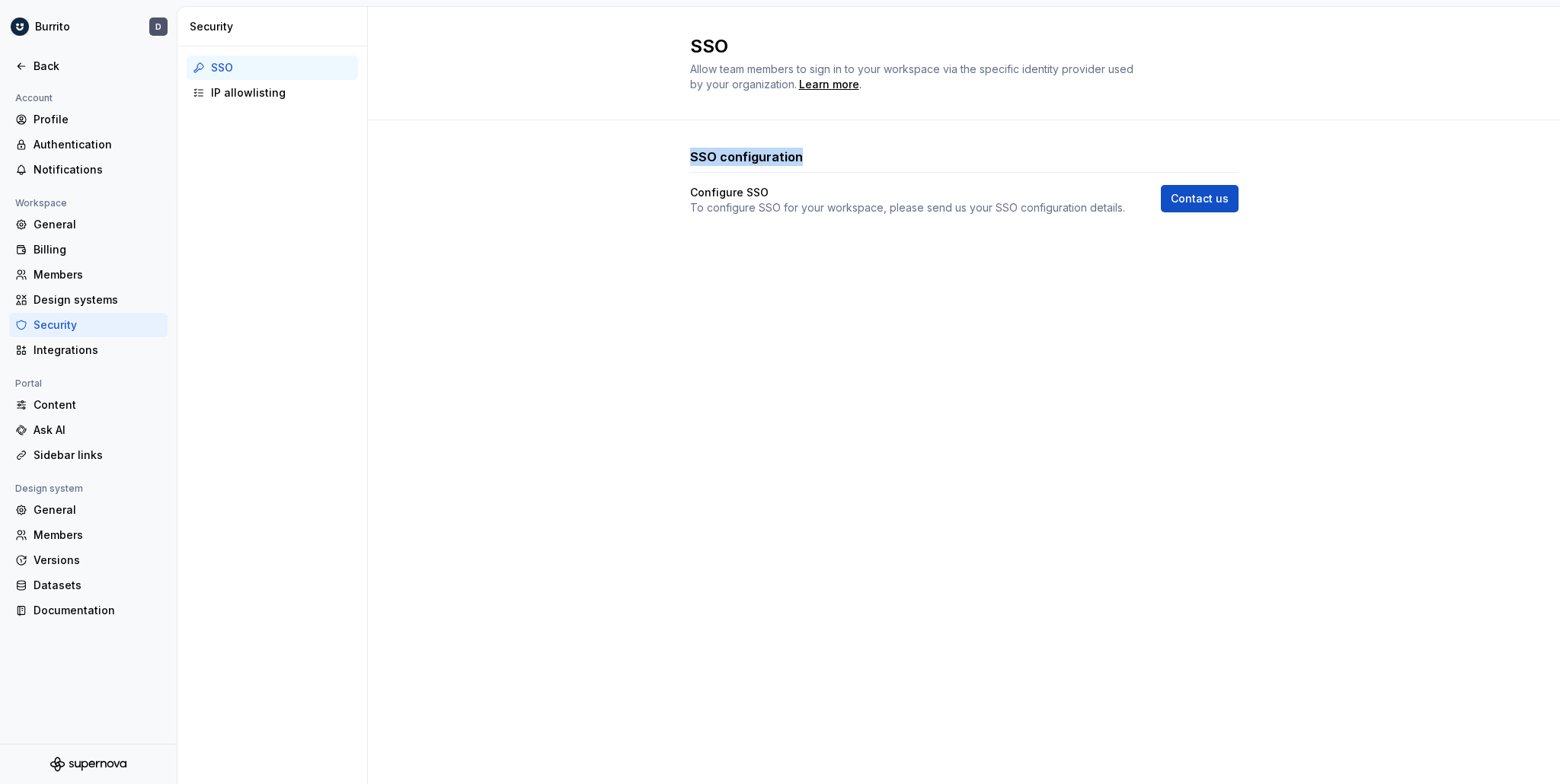
drag, startPoint x: 842, startPoint y: 156, endPoint x: 685, endPoint y: 154, distance: 157.0
click at [685, 154] on div "SSO configuration Configure SSO To configure SSO for your workspace, please sen…" at bounding box center [964, 197] width 1192 height 154
copy h3 "SSO configuration"
